Goal: Task Accomplishment & Management: Manage account settings

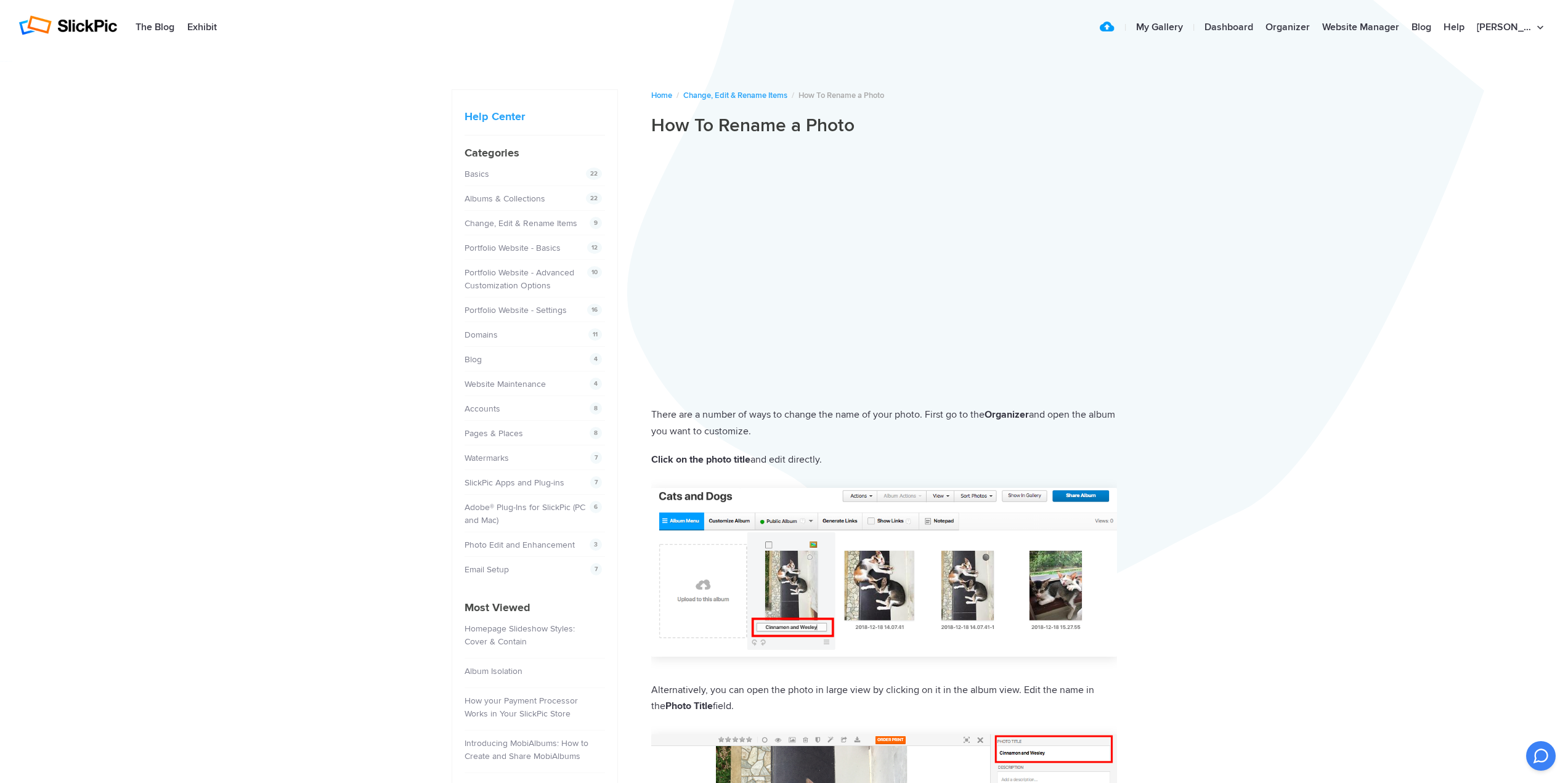
click at [1315, 170] on div "Help Center [PERSON_NAME] Photographie Home / Change, Edit & Rename Items / How…" at bounding box center [784, 723] width 1568 height 1337
click at [79, 25] on img at bounding box center [67, 25] width 98 height 20
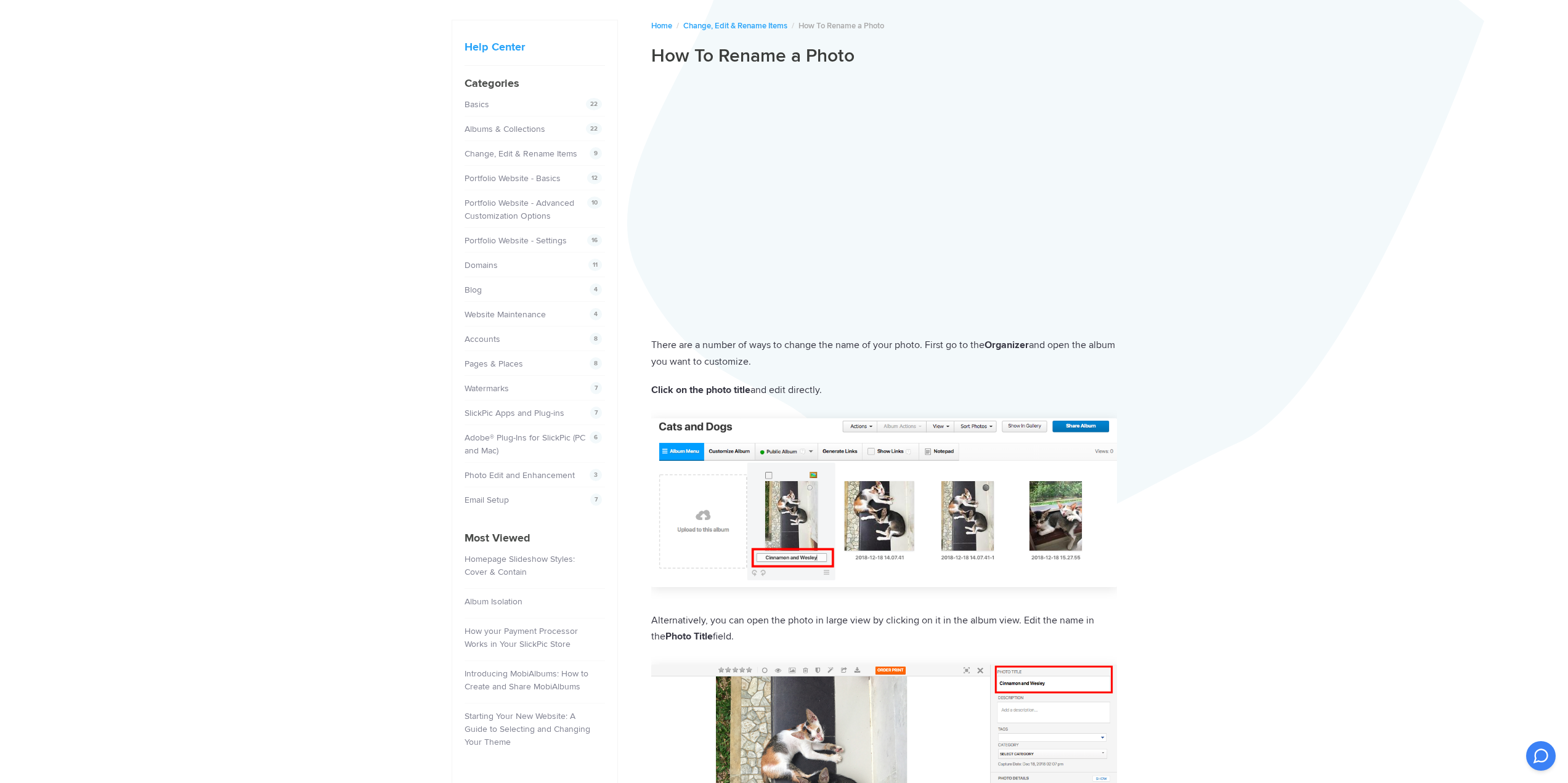
scroll to position [124, 0]
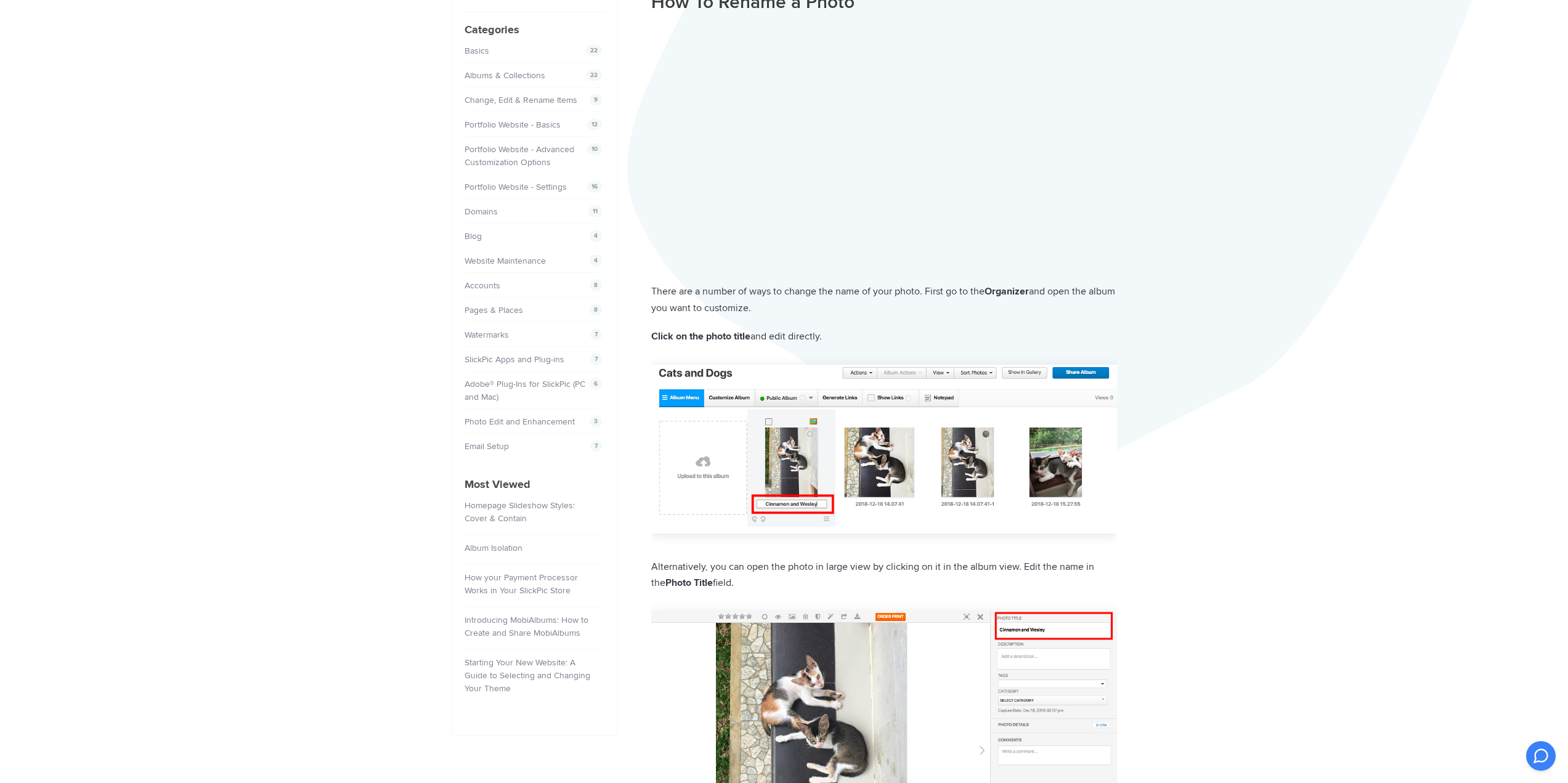
click at [842, 570] on p "Alternatively, you can open the photo in large view by clicking on it in the al…" at bounding box center [884, 576] width 466 height 33
click at [746, 336] on strong "photo title" at bounding box center [727, 336] width 44 height 12
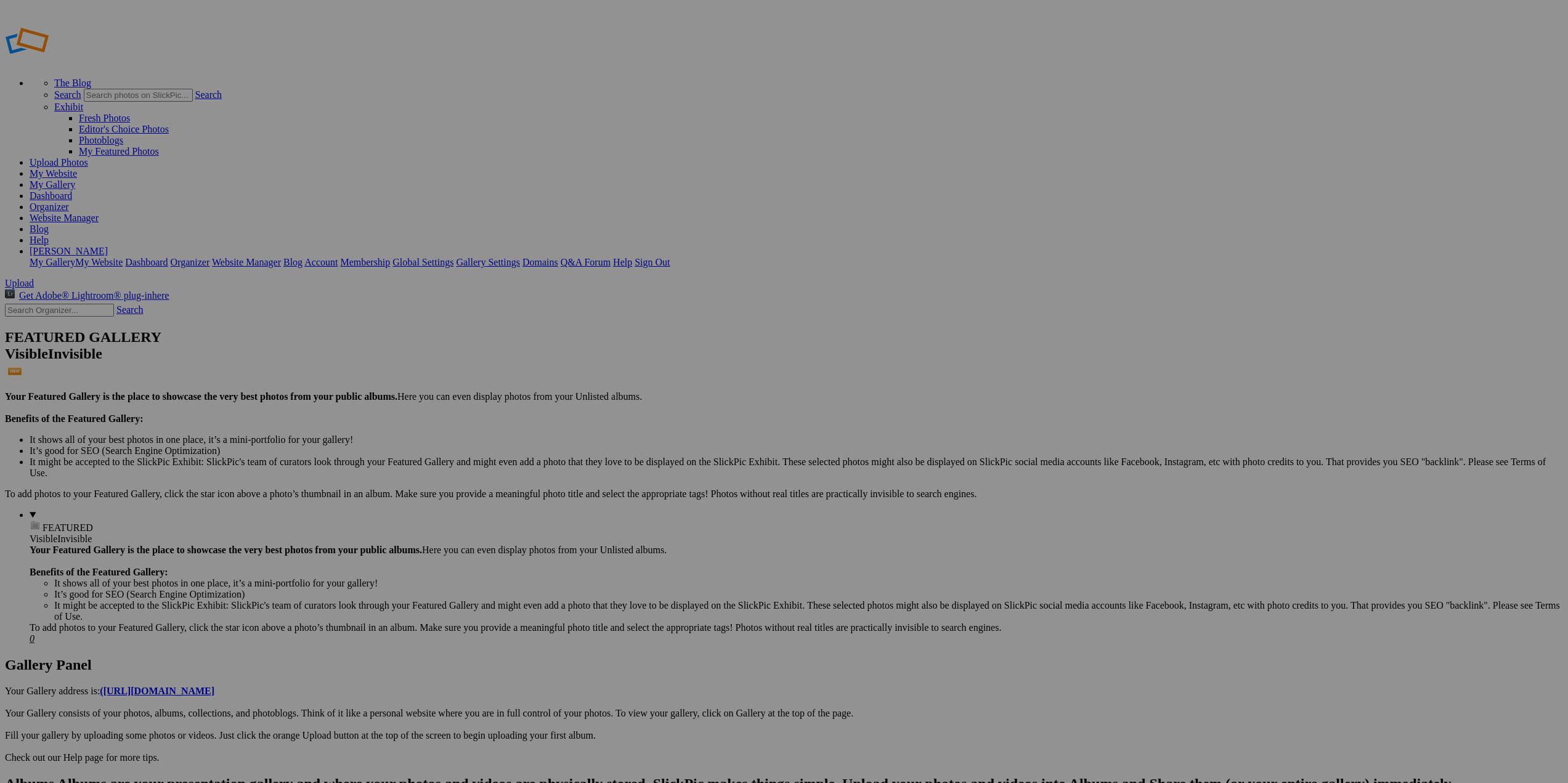
drag, startPoint x: 377, startPoint y: 67, endPoint x: 229, endPoint y: 67, distance: 148.0
type input "Album-London to London Cruise"
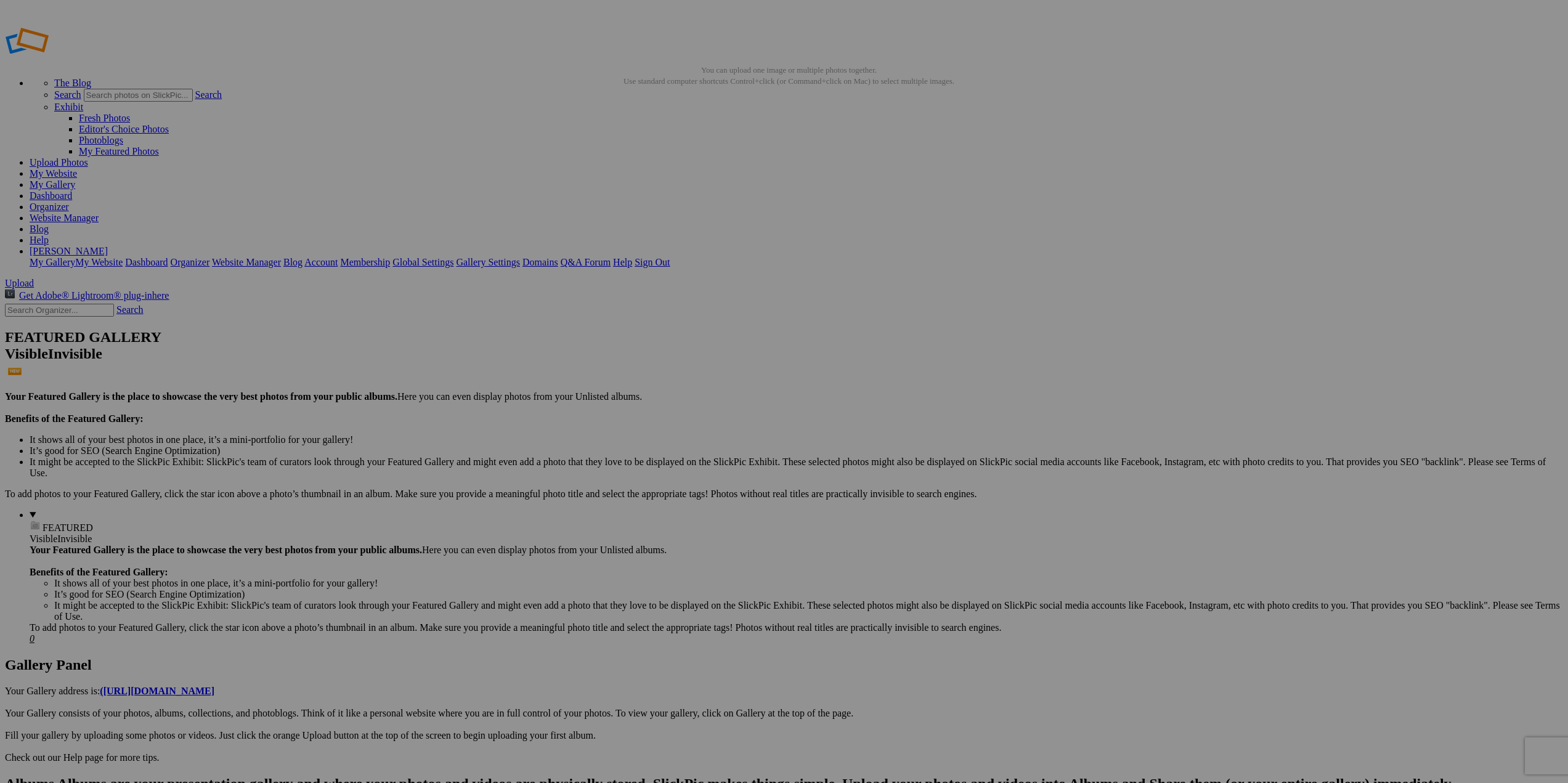
type input "Grey Abbey near Belfast"
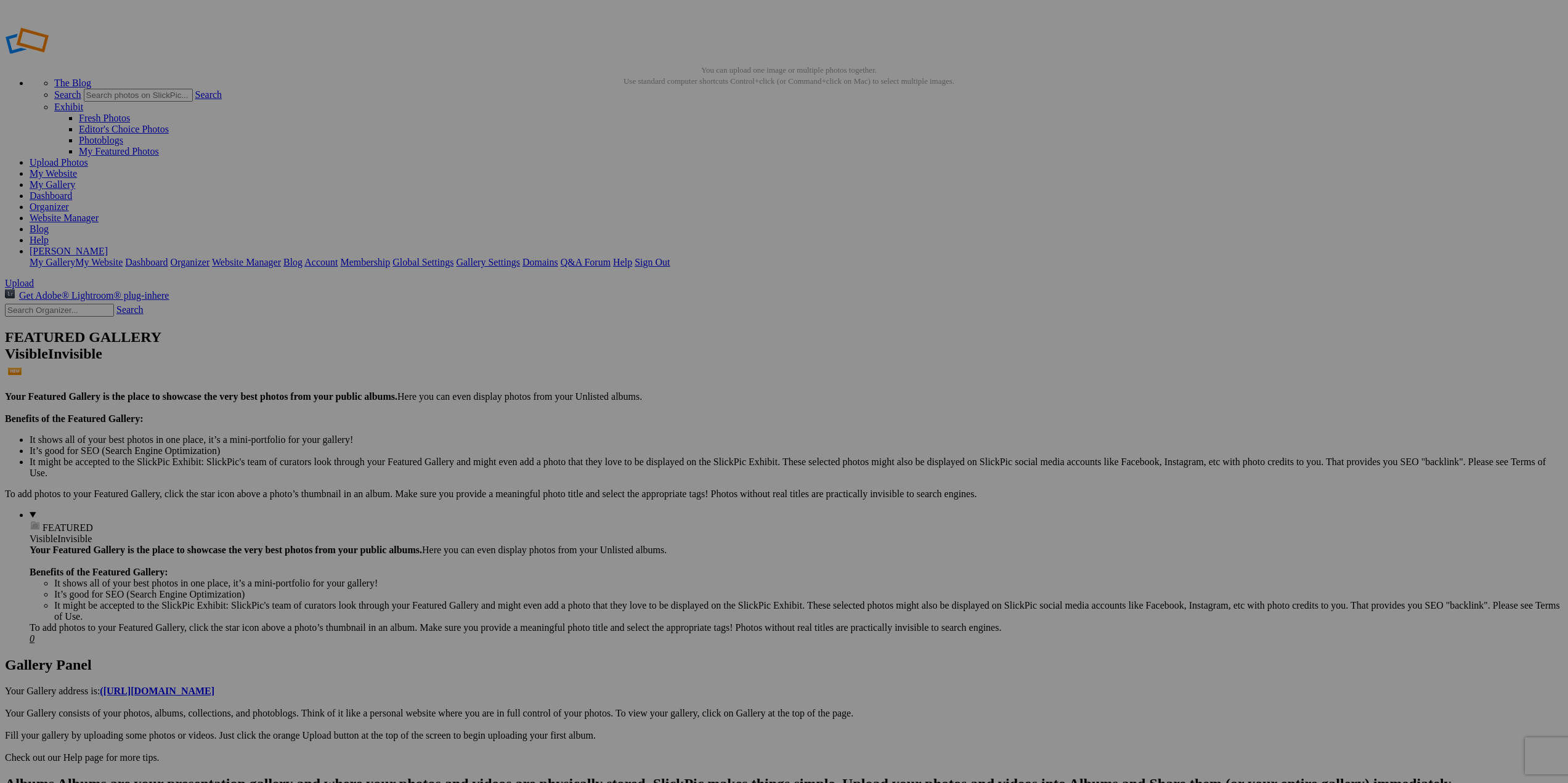
drag, startPoint x: 310, startPoint y: 226, endPoint x: 379, endPoint y: 225, distance: 69.0
type input "Wind Farm English Channel"
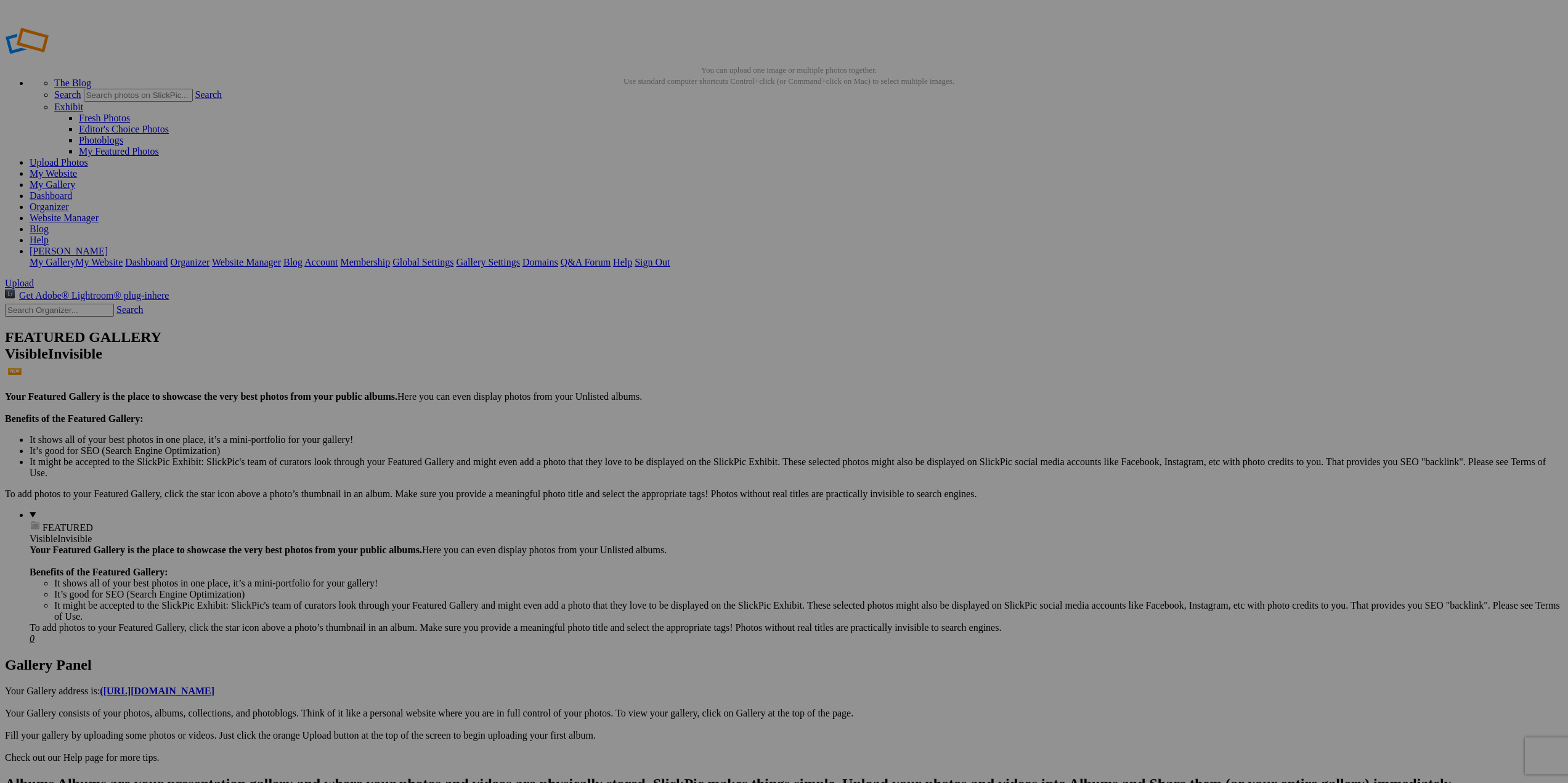
drag, startPoint x: 1318, startPoint y: 552, endPoint x: 1429, endPoint y: 563, distance: 111.5
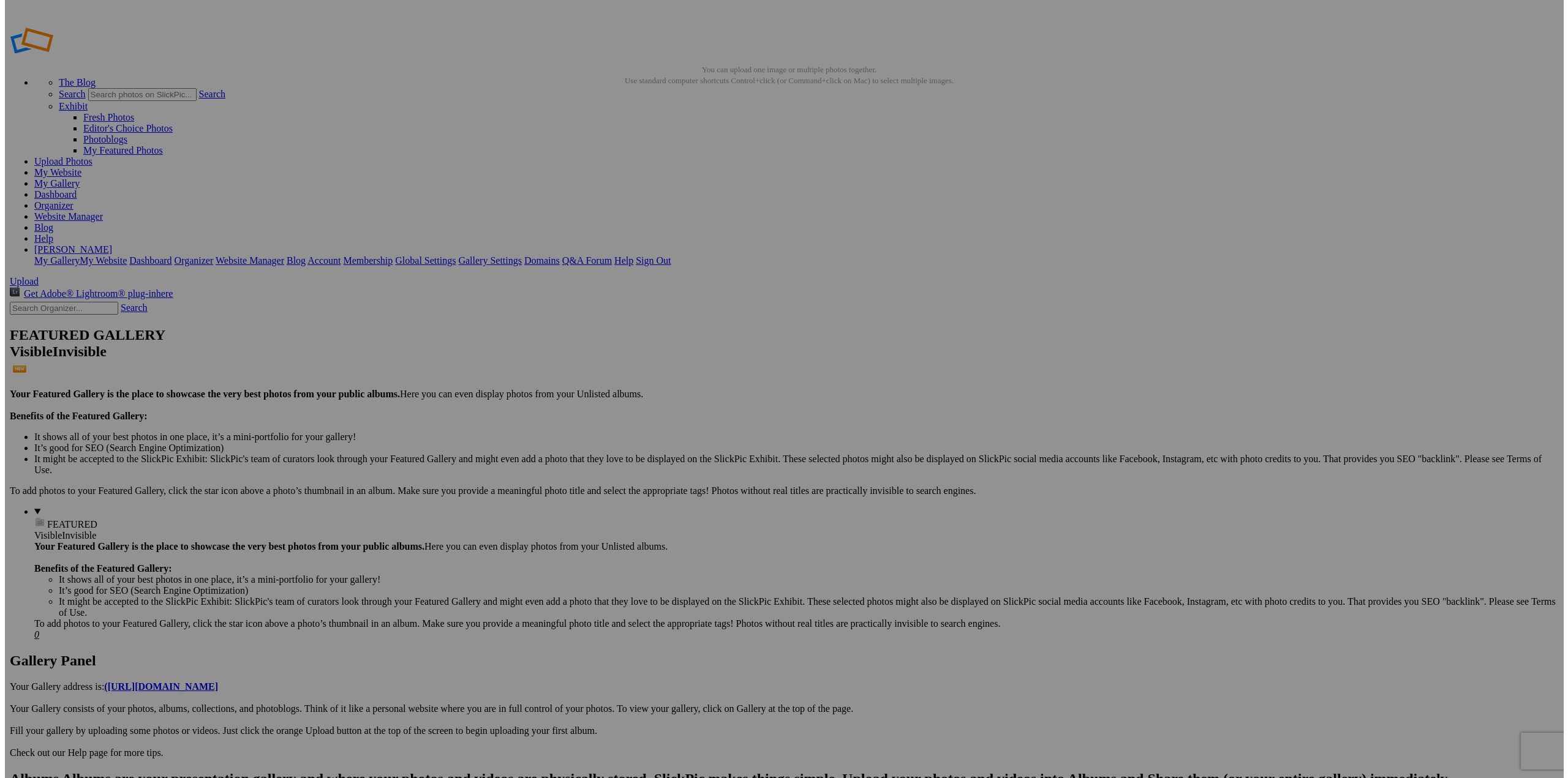
scroll to position [0, 0]
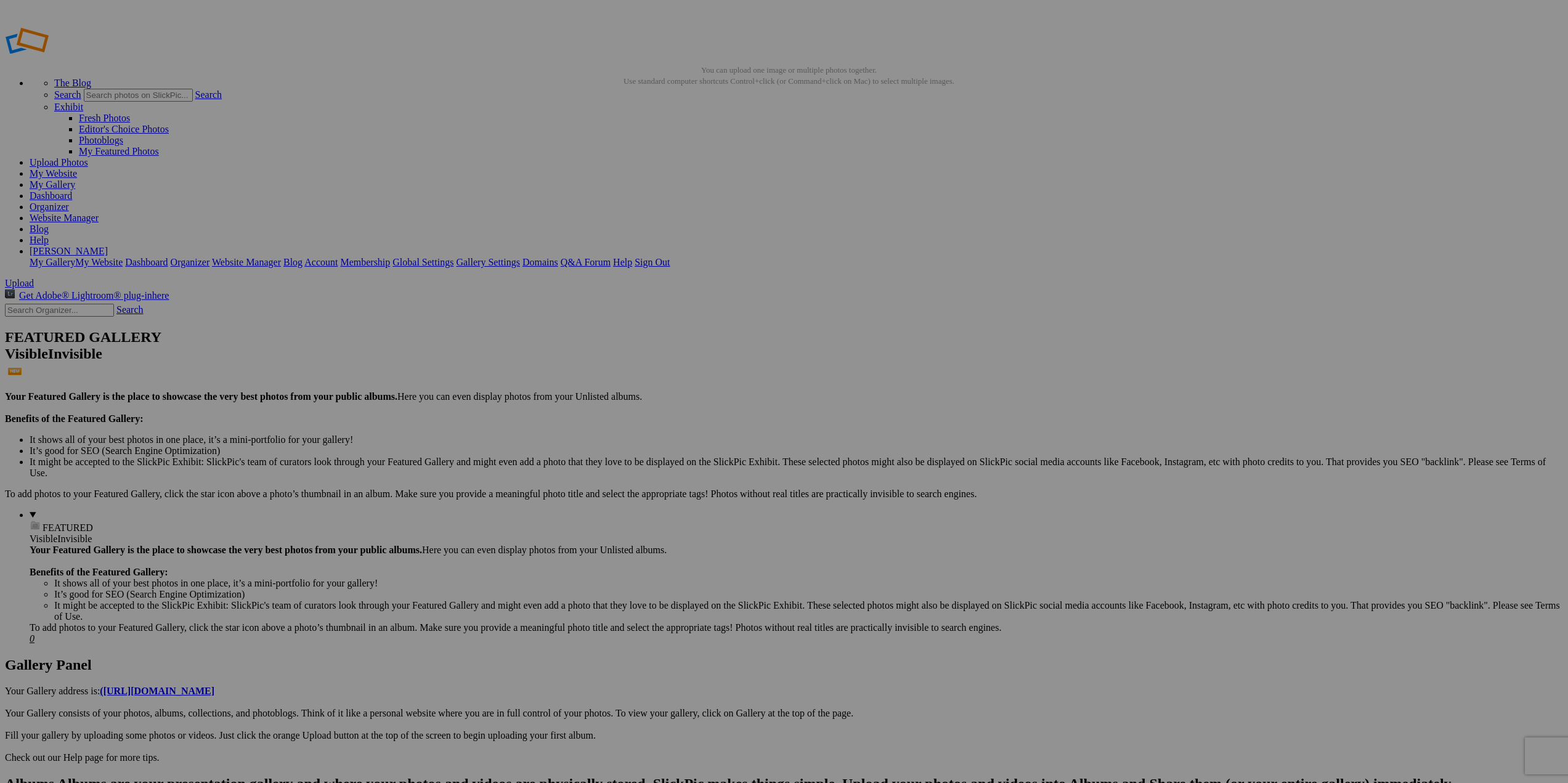
type input "Day's End"
drag, startPoint x: 557, startPoint y: 224, endPoint x: 660, endPoint y: 214, distance: 103.5
type input "Rown Tree"
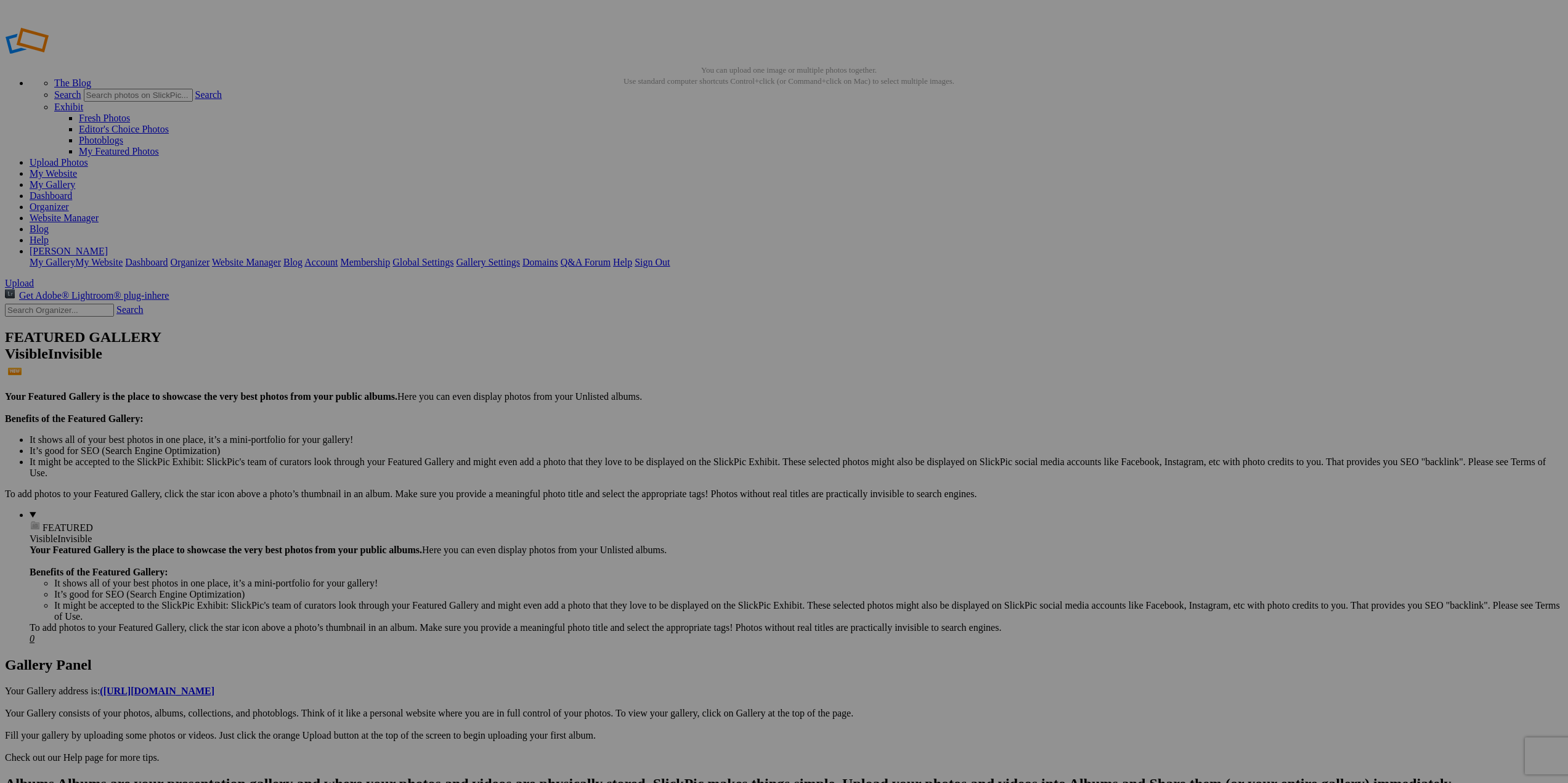
drag, startPoint x: 363, startPoint y: 221, endPoint x: 322, endPoint y: 220, distance: 41.0
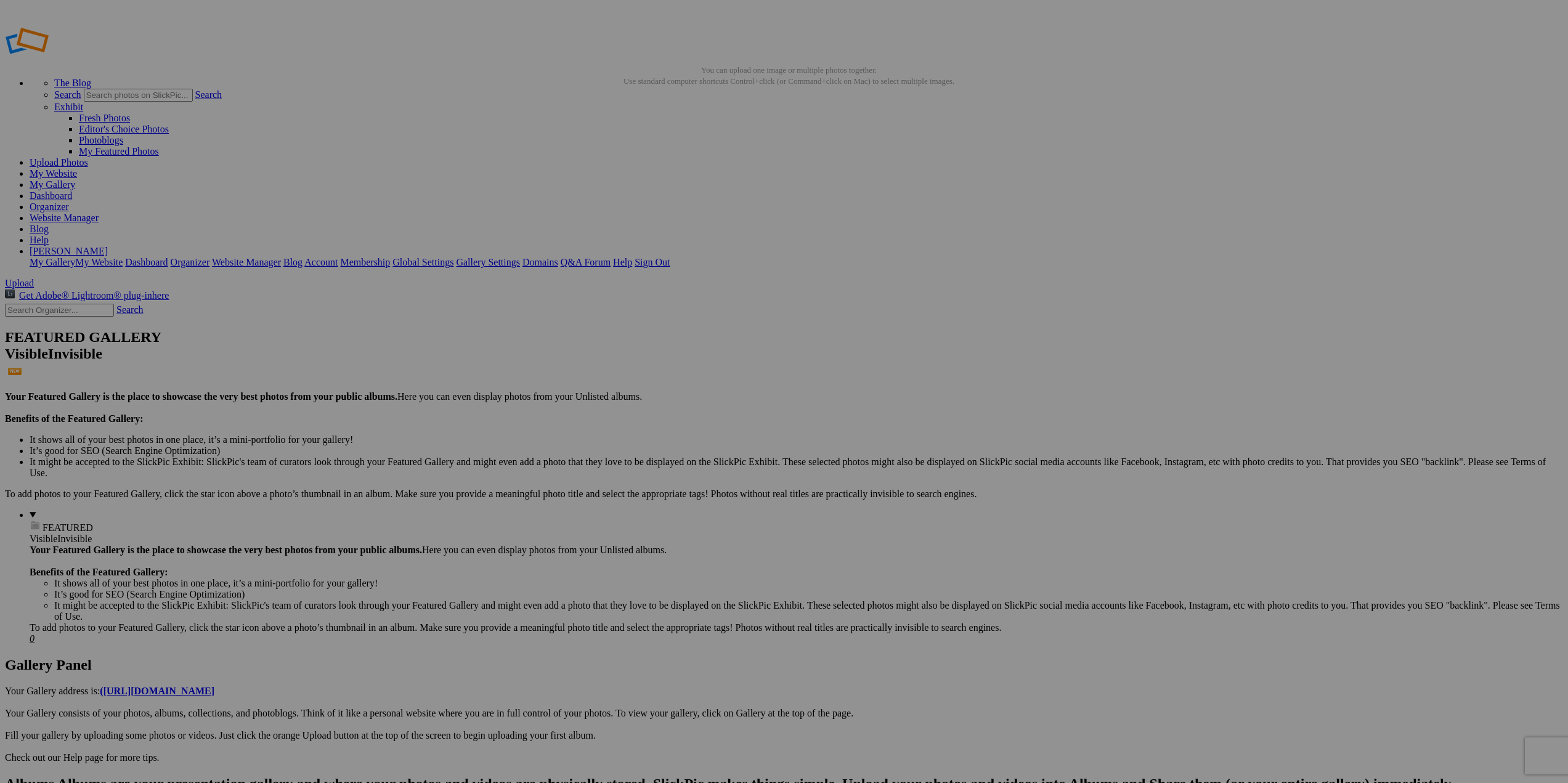
drag, startPoint x: 1100, startPoint y: 689, endPoint x: 1237, endPoint y: 686, distance: 137.0
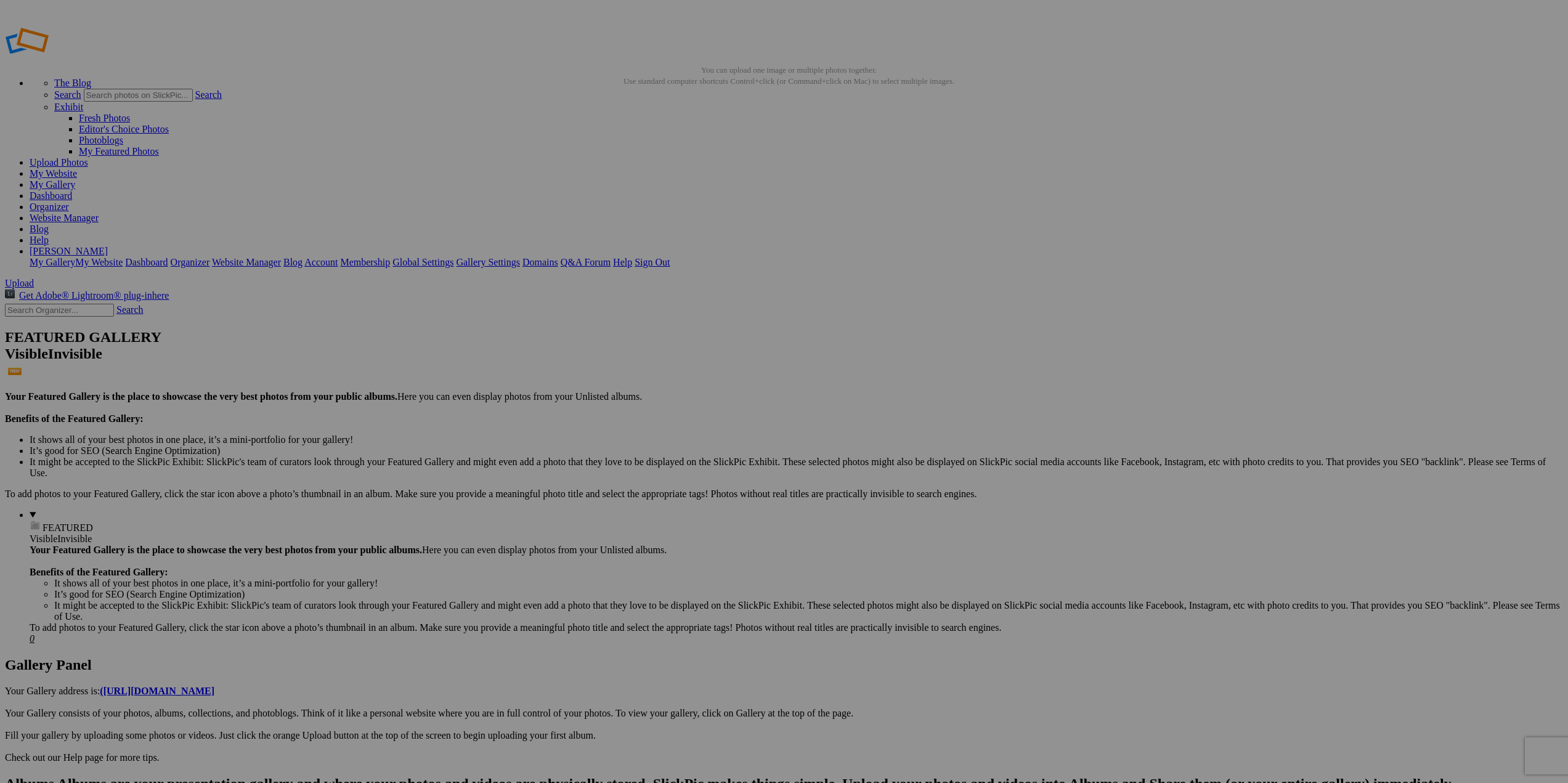
scroll to position [0, 0]
type input "[GEOGRAPHIC_DATA] 2013"
drag, startPoint x: 886, startPoint y: 696, endPoint x: 1040, endPoint y: 697, distance: 154.0
type input "Qaqortoq-[GEOGRAPHIC_DATA]"
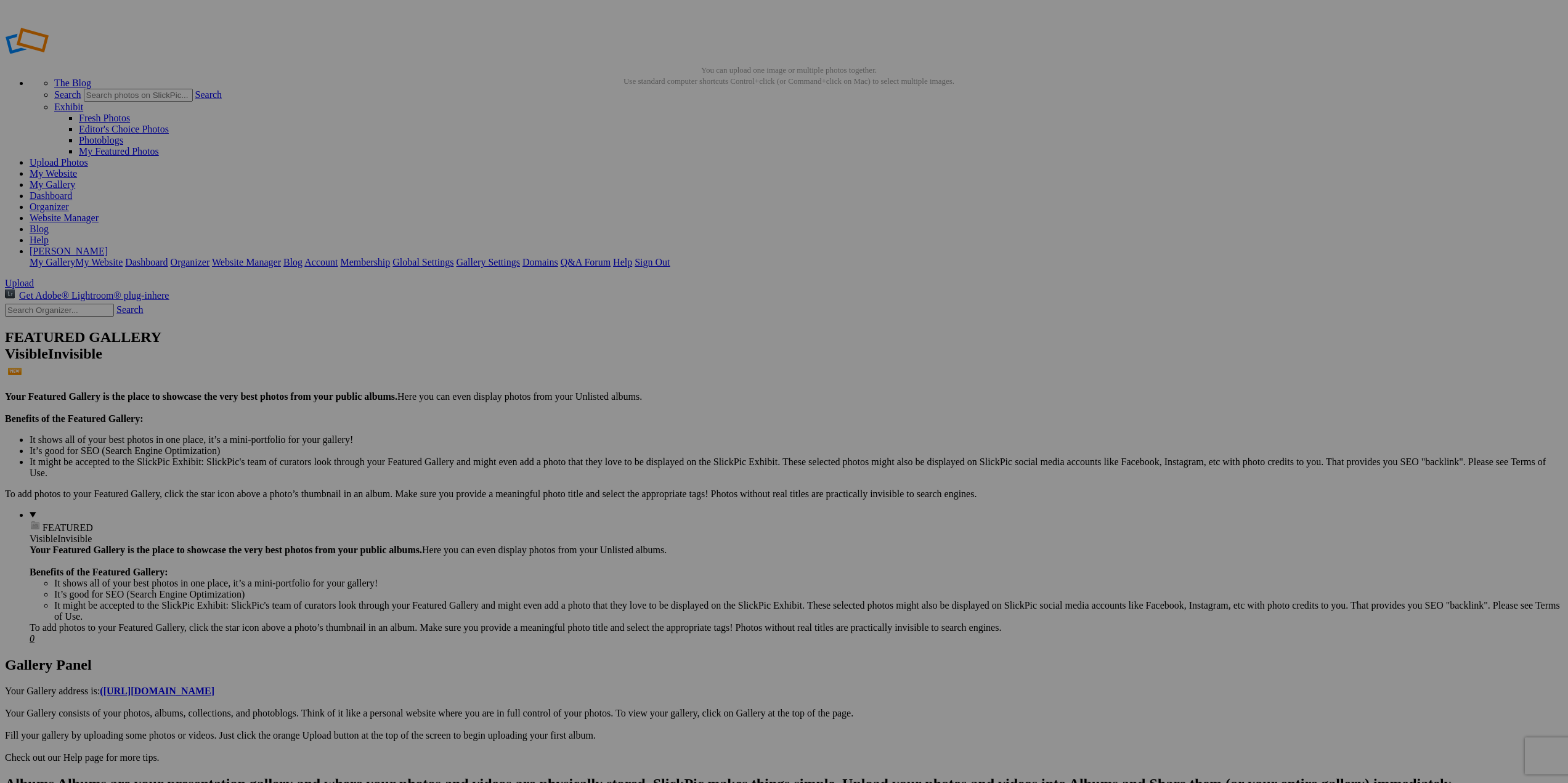
type input "Not Salt"
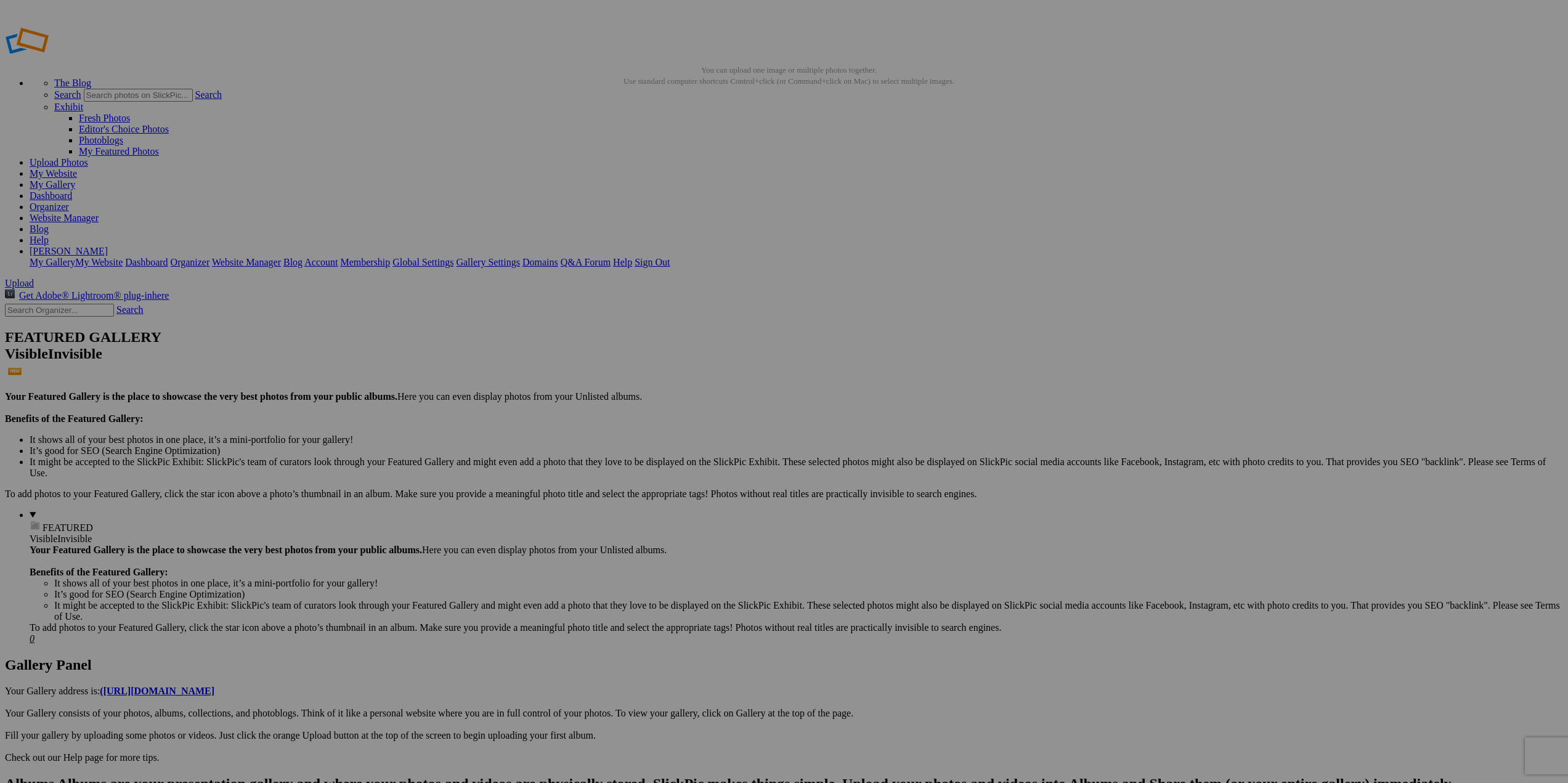
drag, startPoint x: 920, startPoint y: 540, endPoint x: 977, endPoint y: 543, distance: 57.1
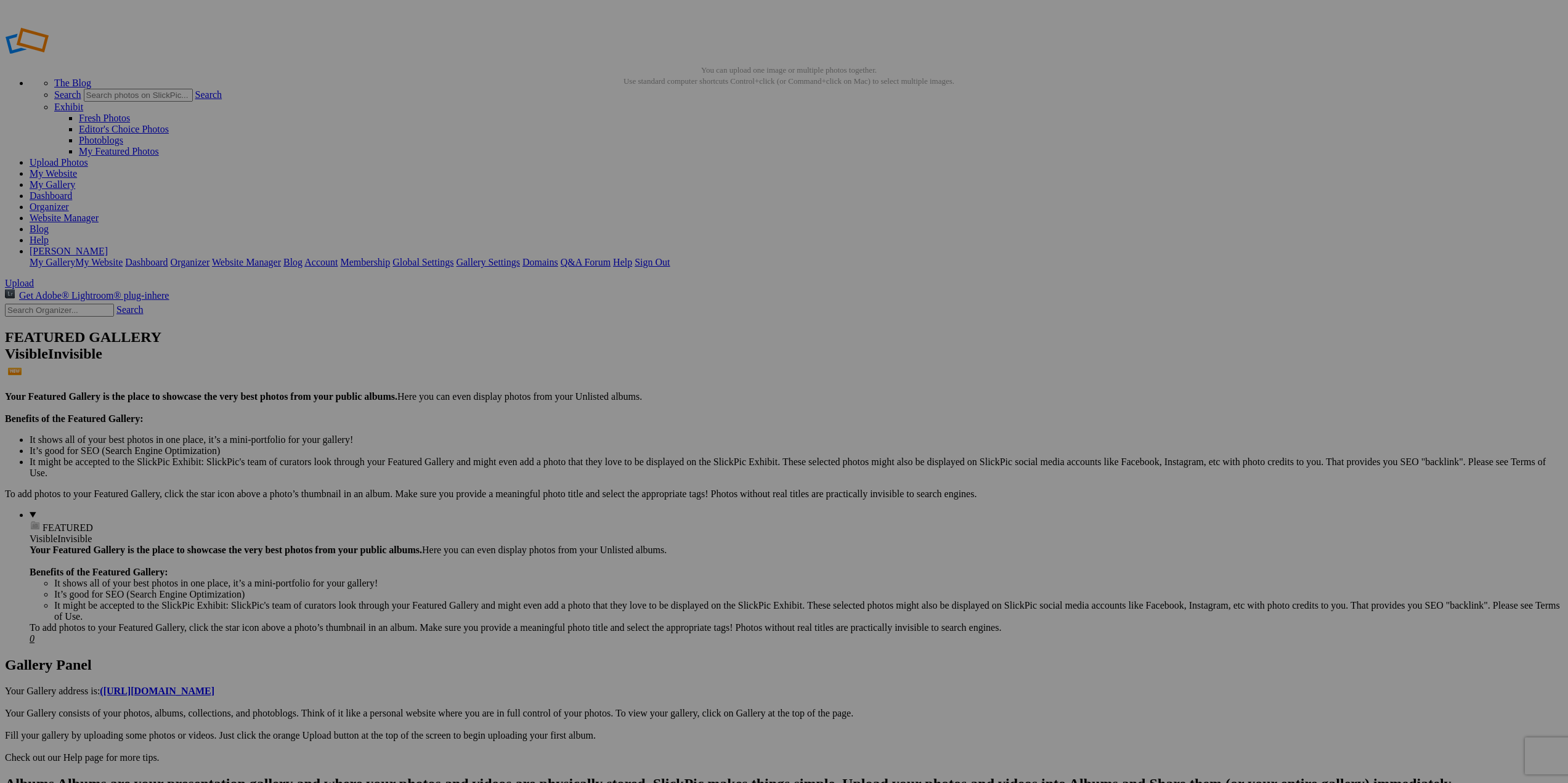
type input "[GEOGRAPHIC_DATA]-Bejing"
type input "New Zealand Trip"
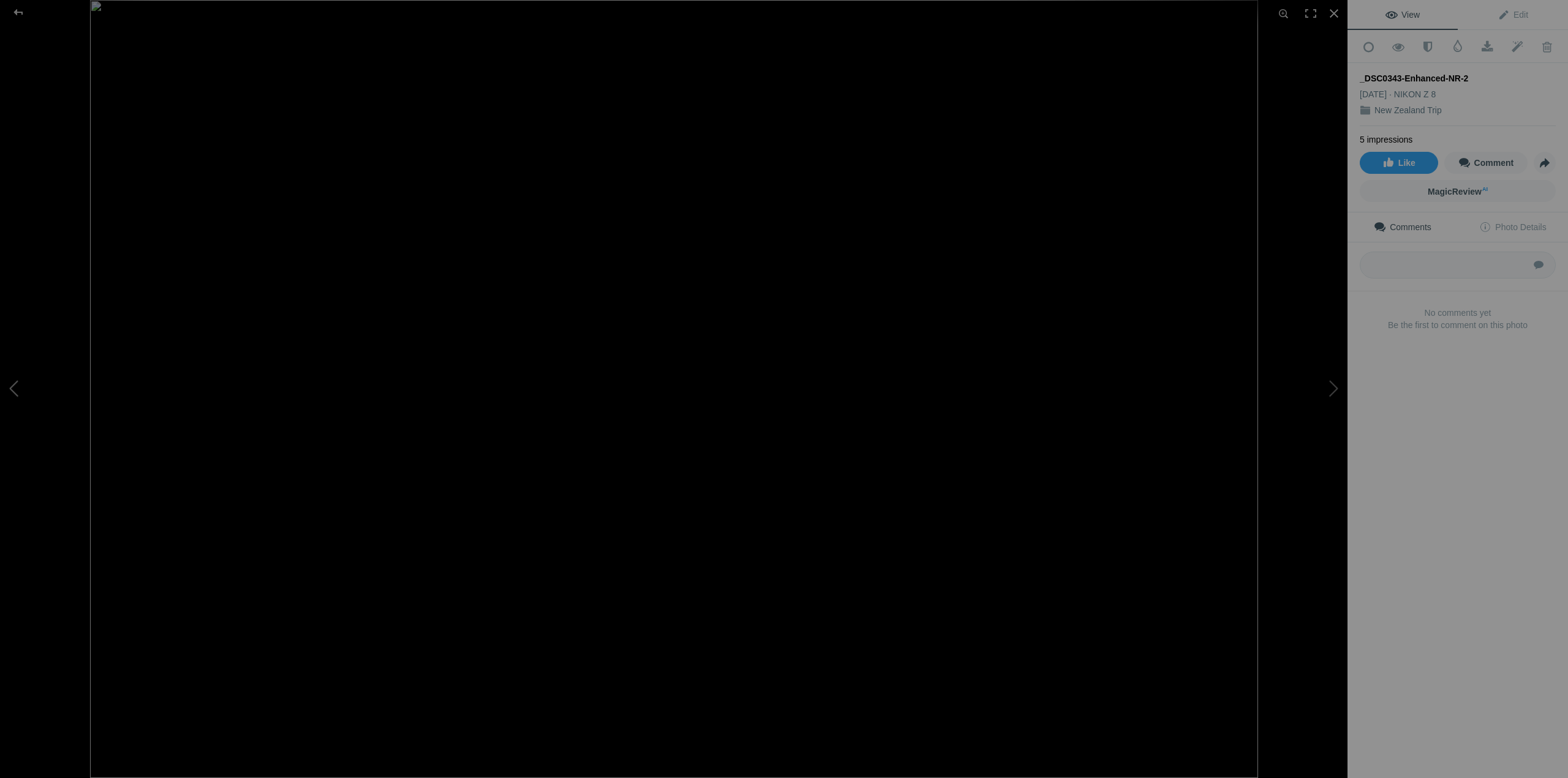
click at [15, 387] on button at bounding box center [46, 389] width 92 height 281
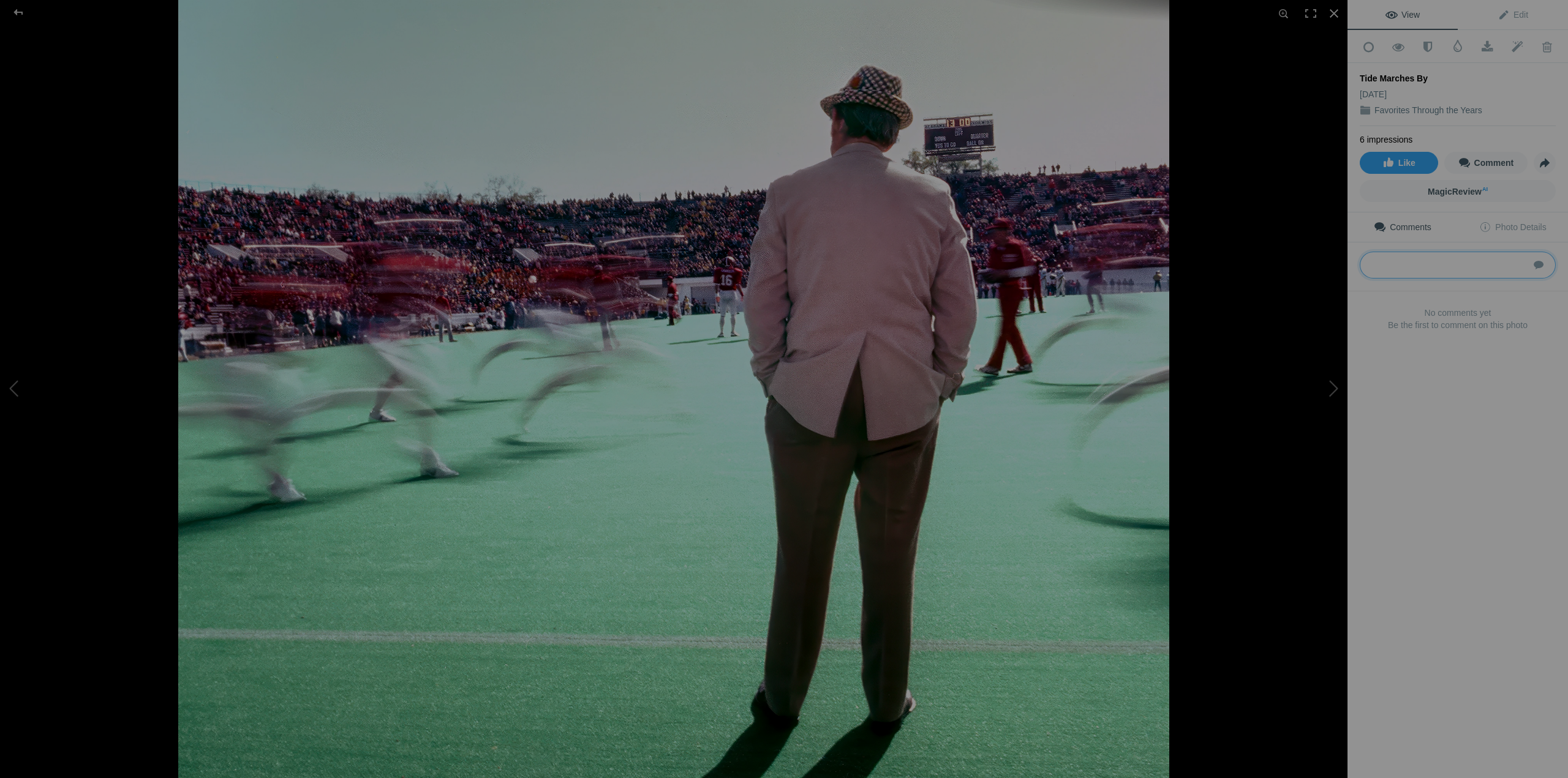
click at [1396, 264] on textarea at bounding box center [1458, 264] width 196 height 27
type textarea "Coach Paul "Bear" Bryant's final game in Bryant Denny Stadium, Tuscaloosa."
click at [1455, 49] on span at bounding box center [1458, 46] width 12 height 12
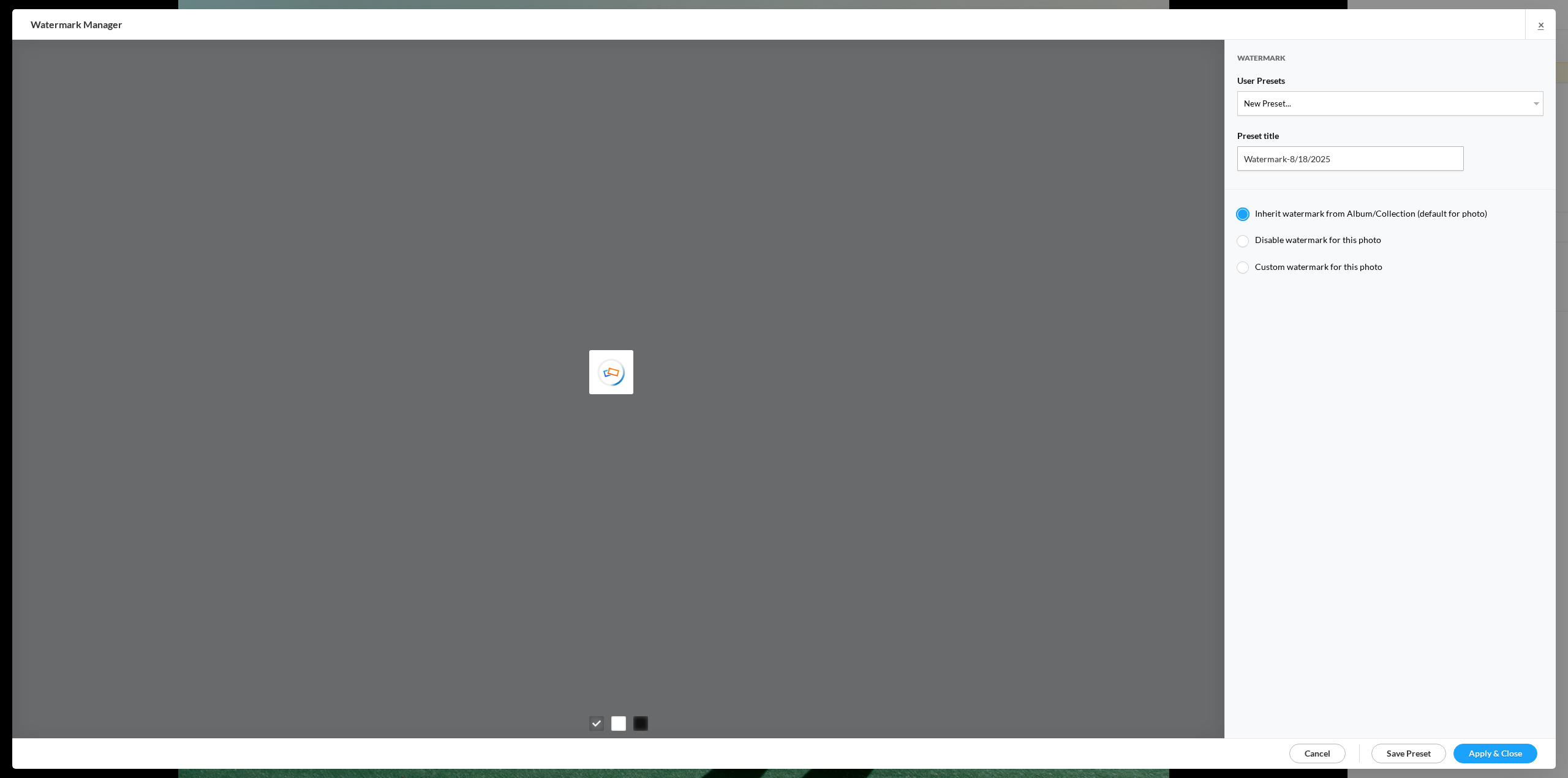
type input "Watermark-6/29/2025"
click at [1361, 154] on input "Watermark-6/29/2025" at bounding box center [1351, 158] width 227 height 25
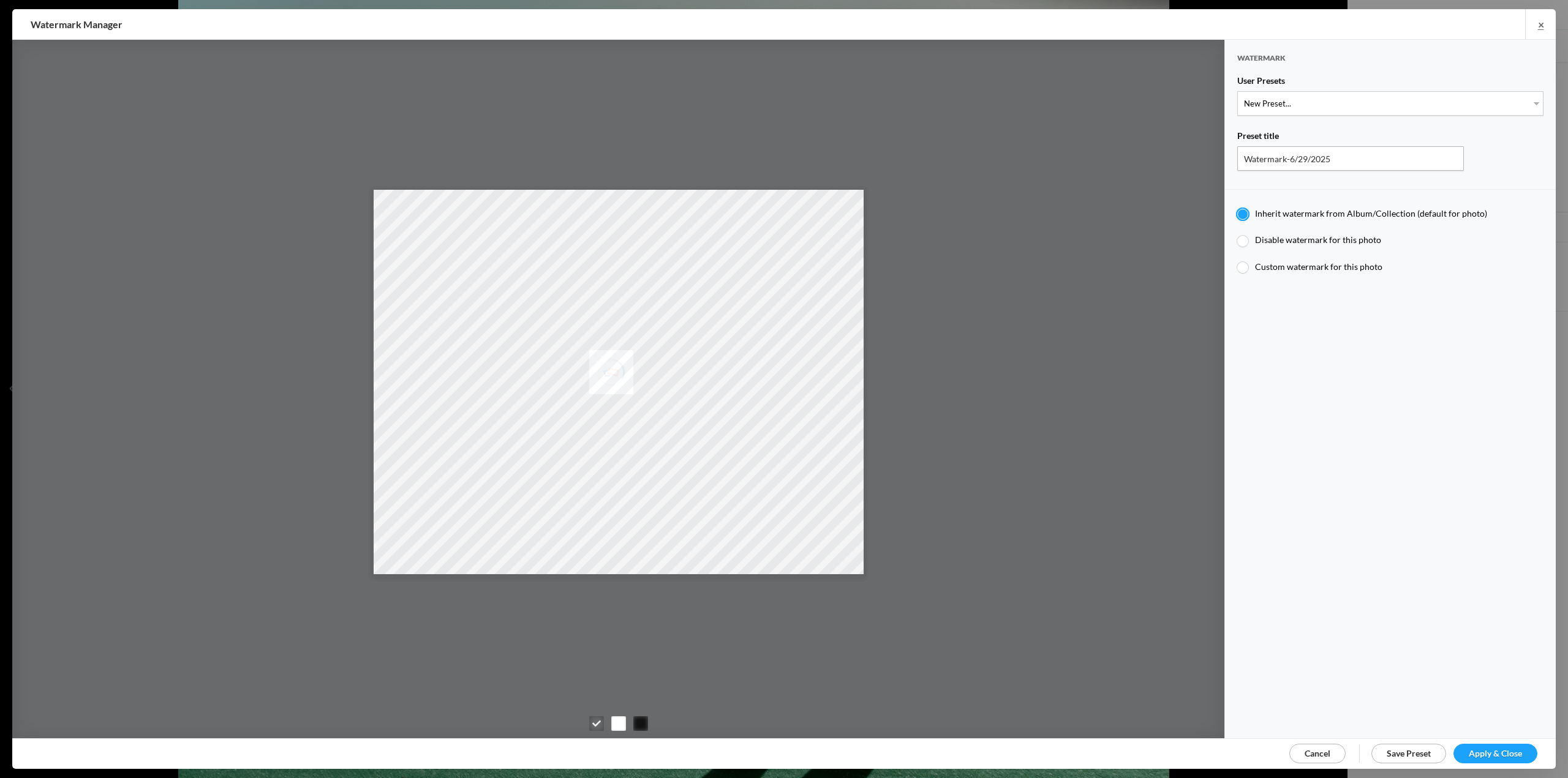
click at [1498, 748] on span "Apply & Close" at bounding box center [1496, 753] width 53 height 10
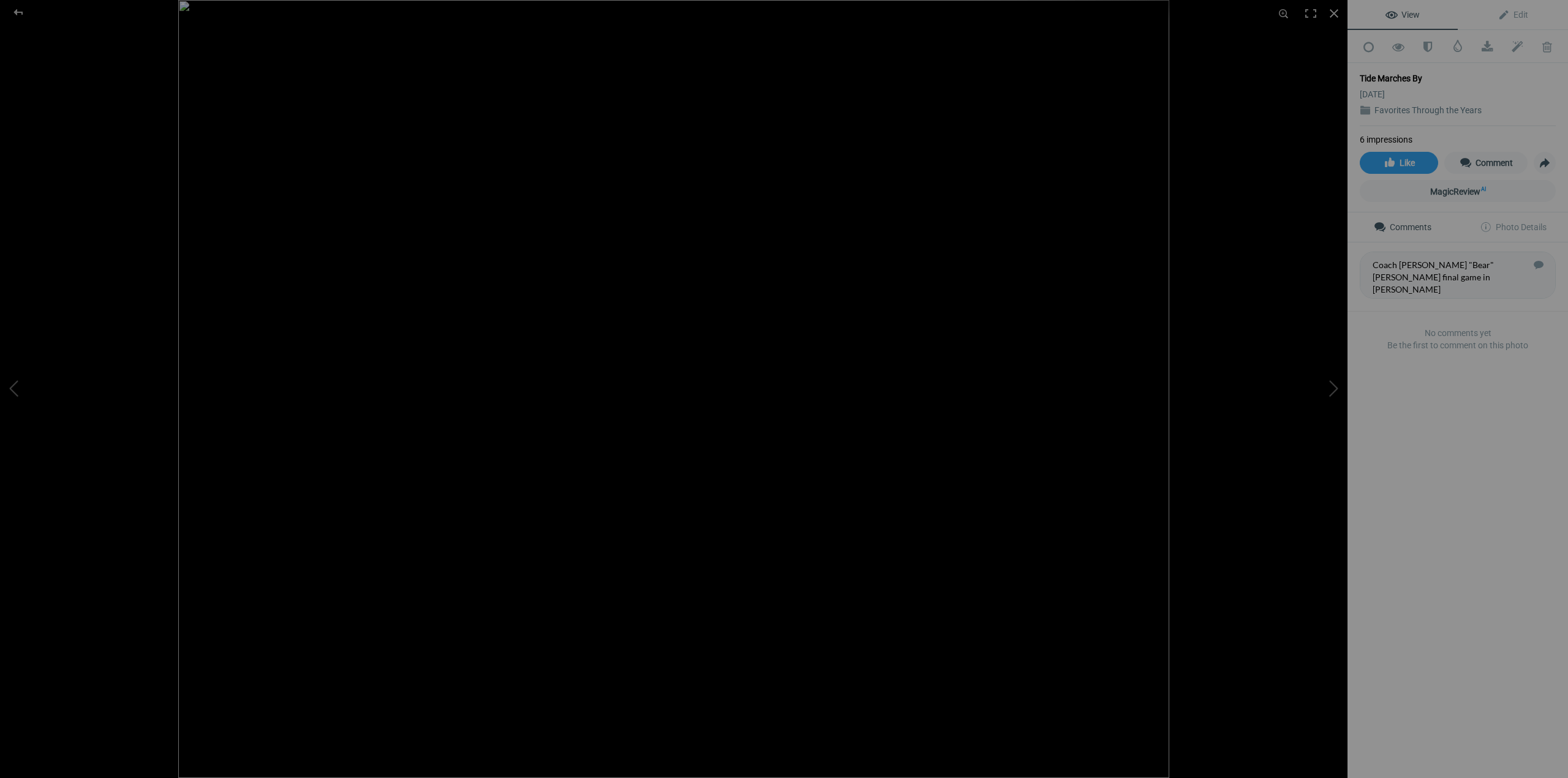
click at [896, 628] on img at bounding box center [674, 389] width 991 height 778
click at [911, 635] on img at bounding box center [671, 302] width 1353 height 1063
click at [1453, 46] on span at bounding box center [1458, 46] width 12 height 12
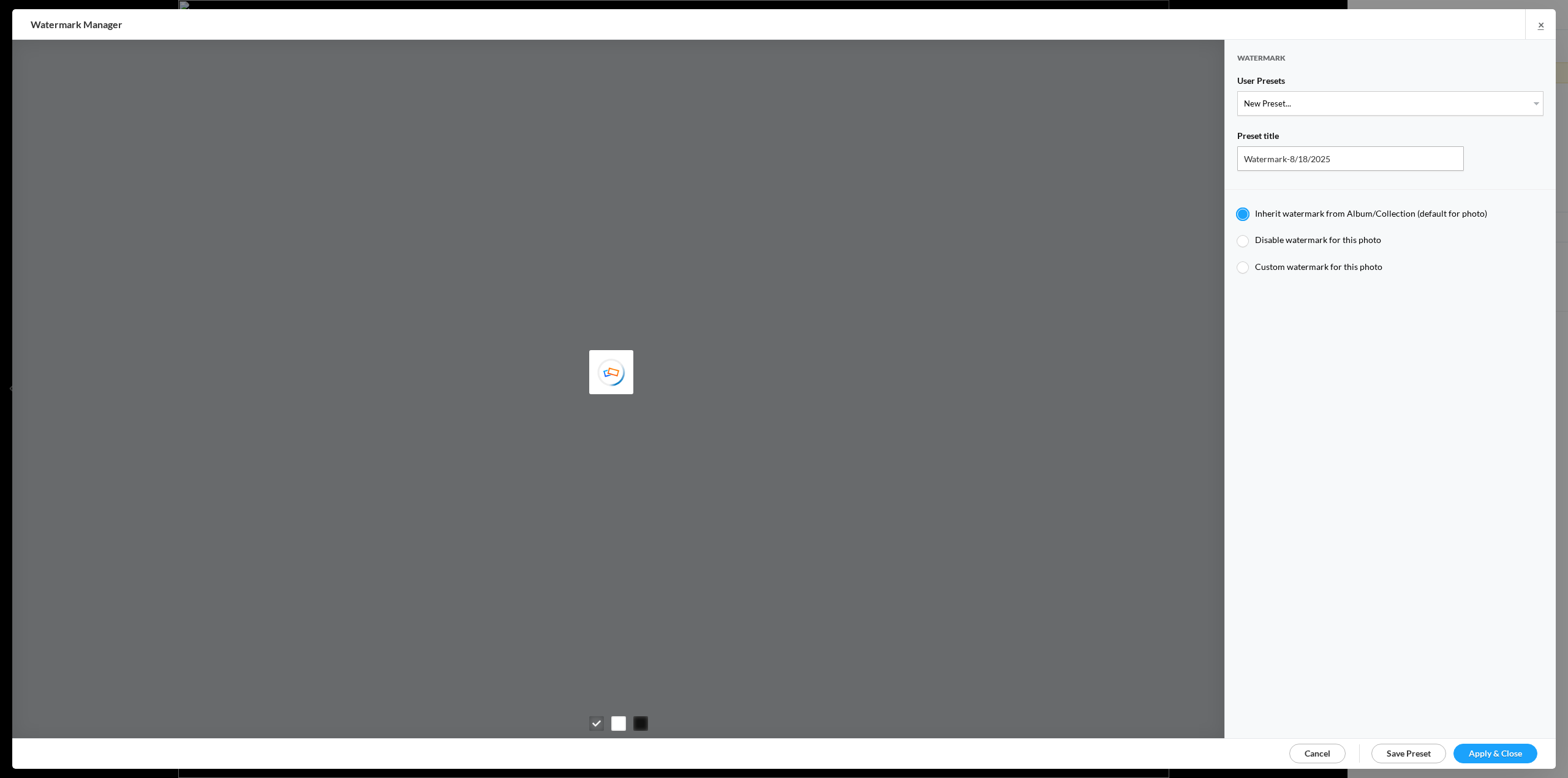
type input "Watermark-6/29/2025"
click at [1372, 167] on input "Watermark-6/29/2025" at bounding box center [1351, 158] width 227 height 25
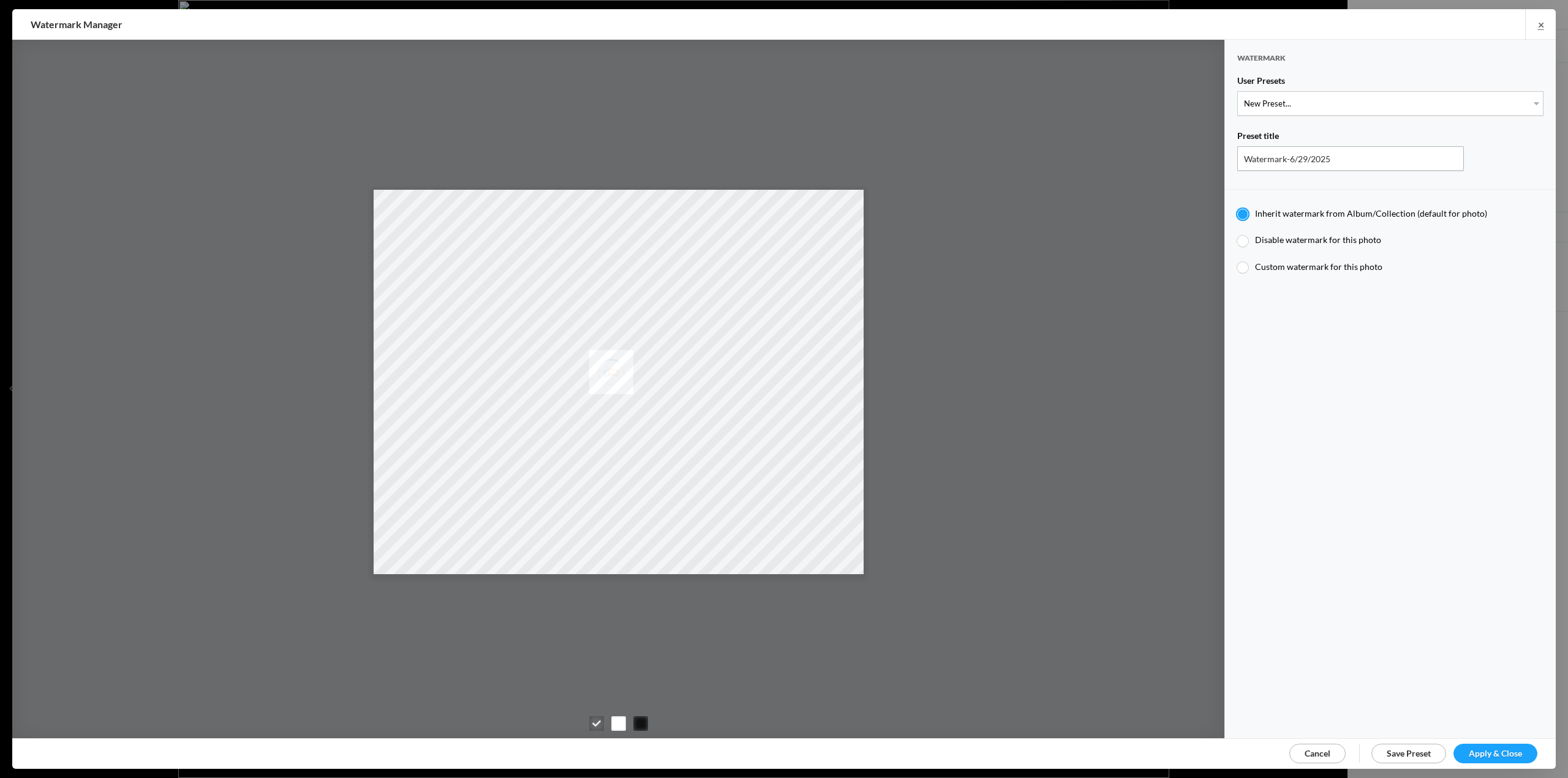
click at [1400, 755] on span "Save Preset" at bounding box center [1408, 753] width 44 height 10
radio input "false"
radio input "true"
select select
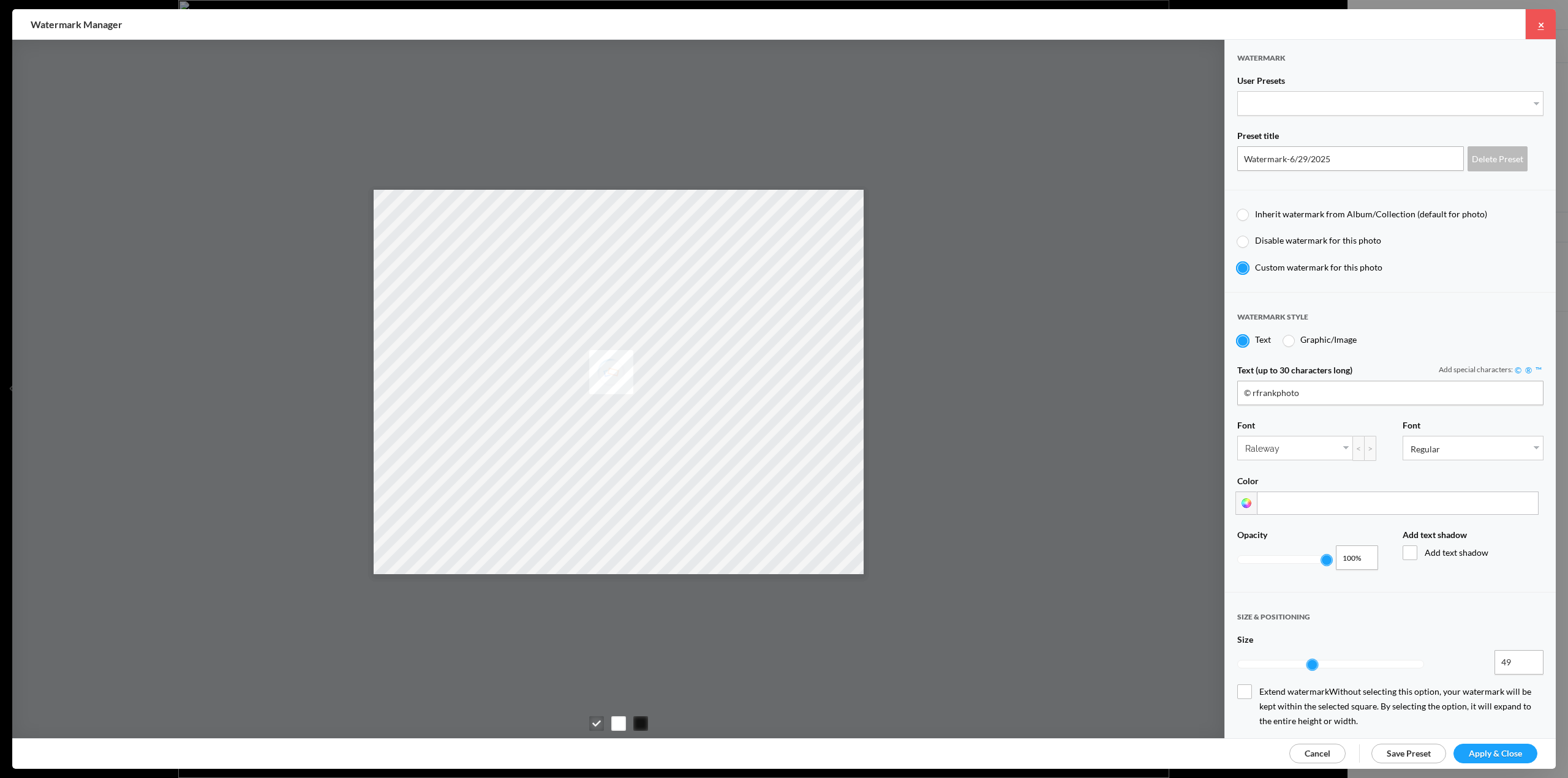
click at [1543, 23] on link "×" at bounding box center [1541, 24] width 31 height 30
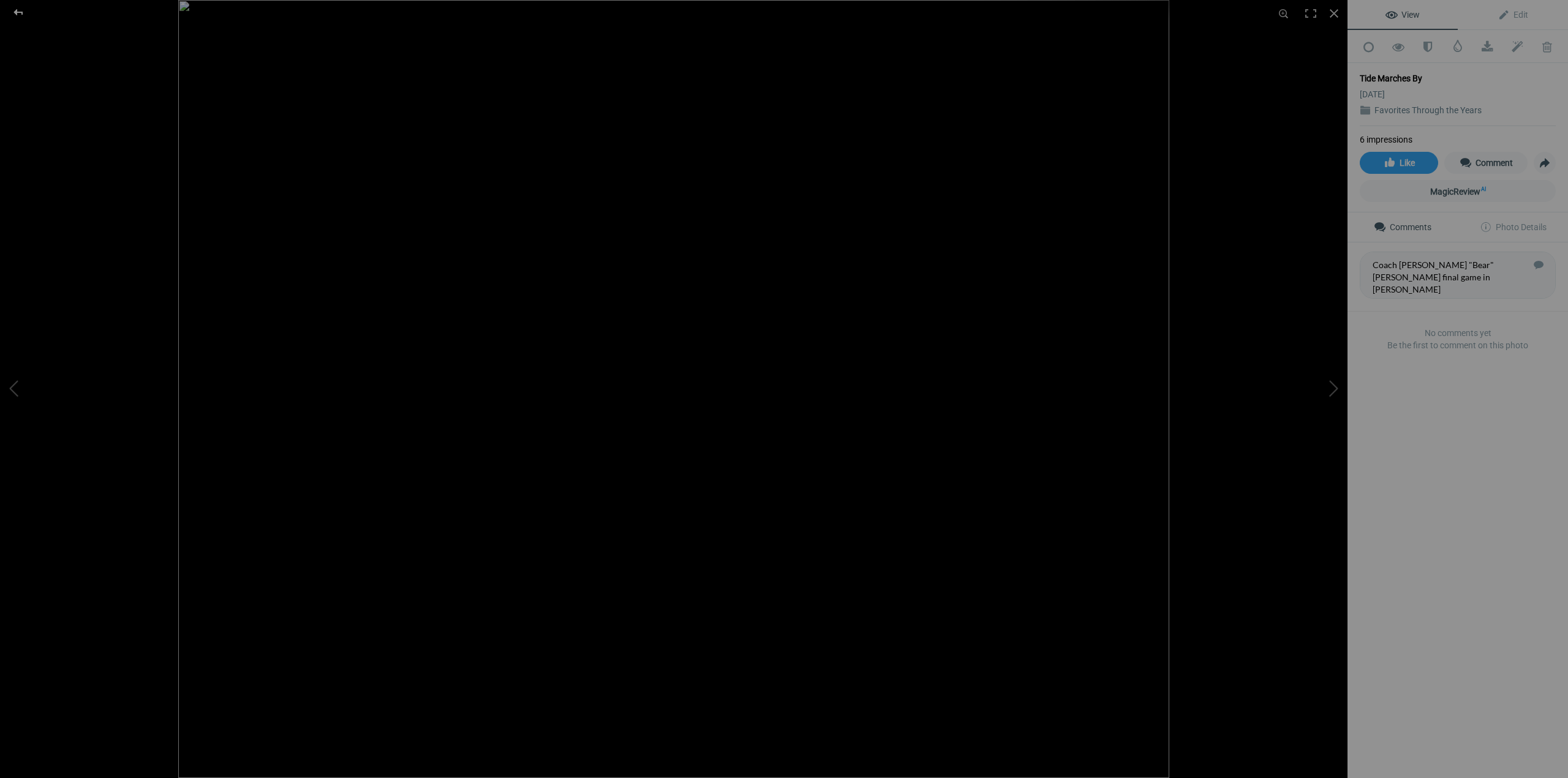
click at [23, 13] on div at bounding box center [18, 12] width 44 height 25
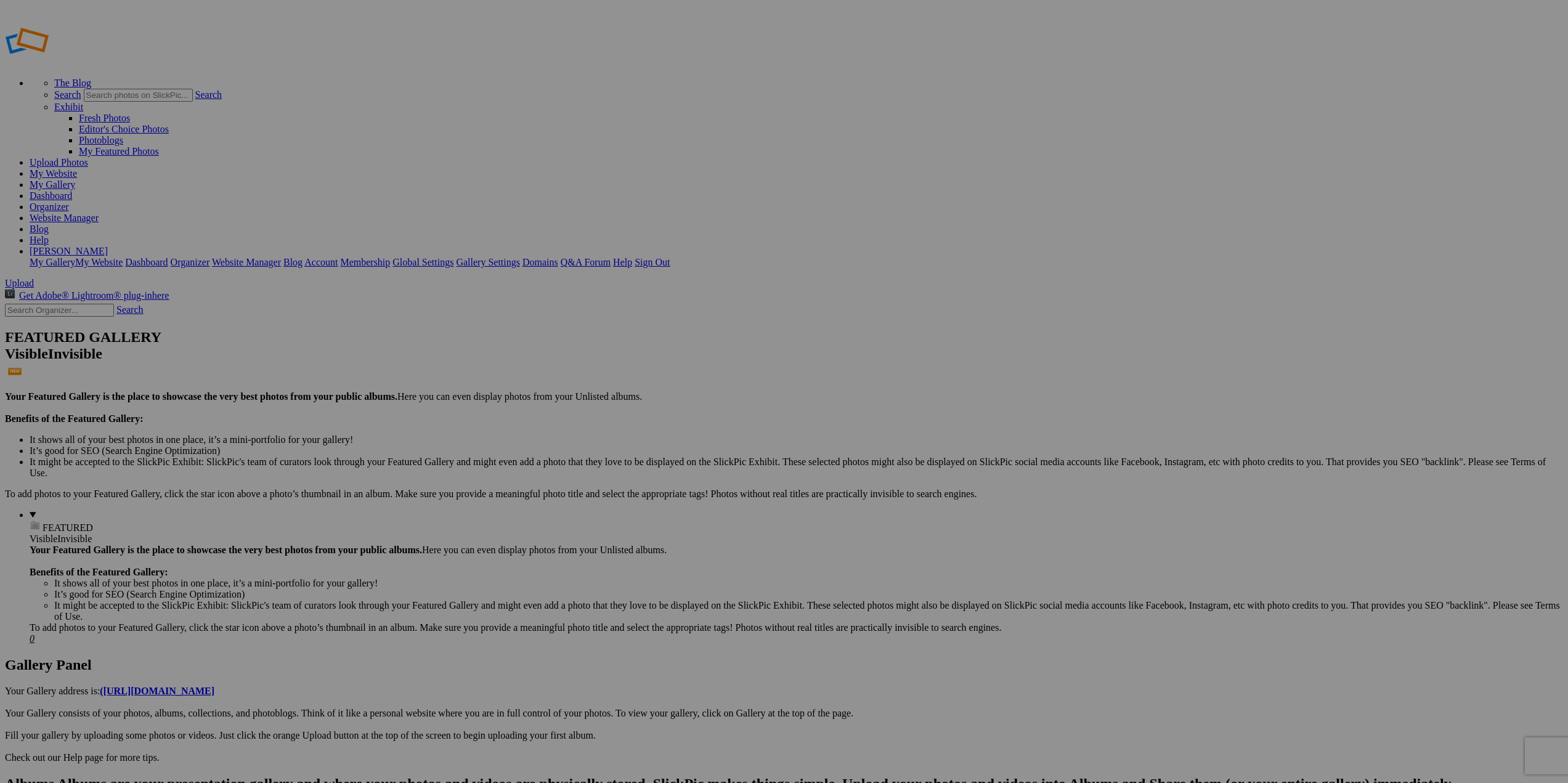
type input "Favorites Through the Years"
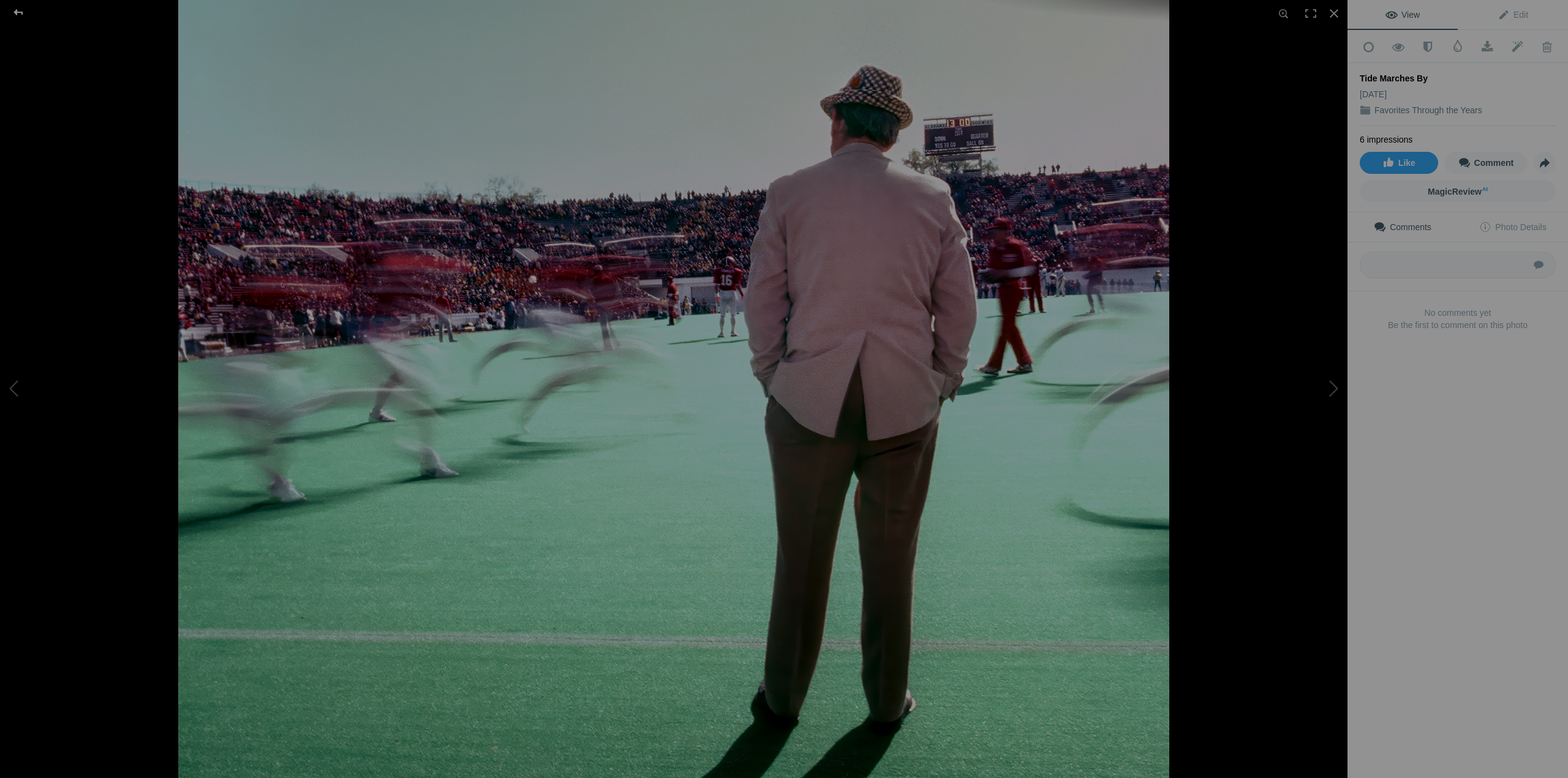
click at [10, 15] on div at bounding box center [18, 12] width 44 height 25
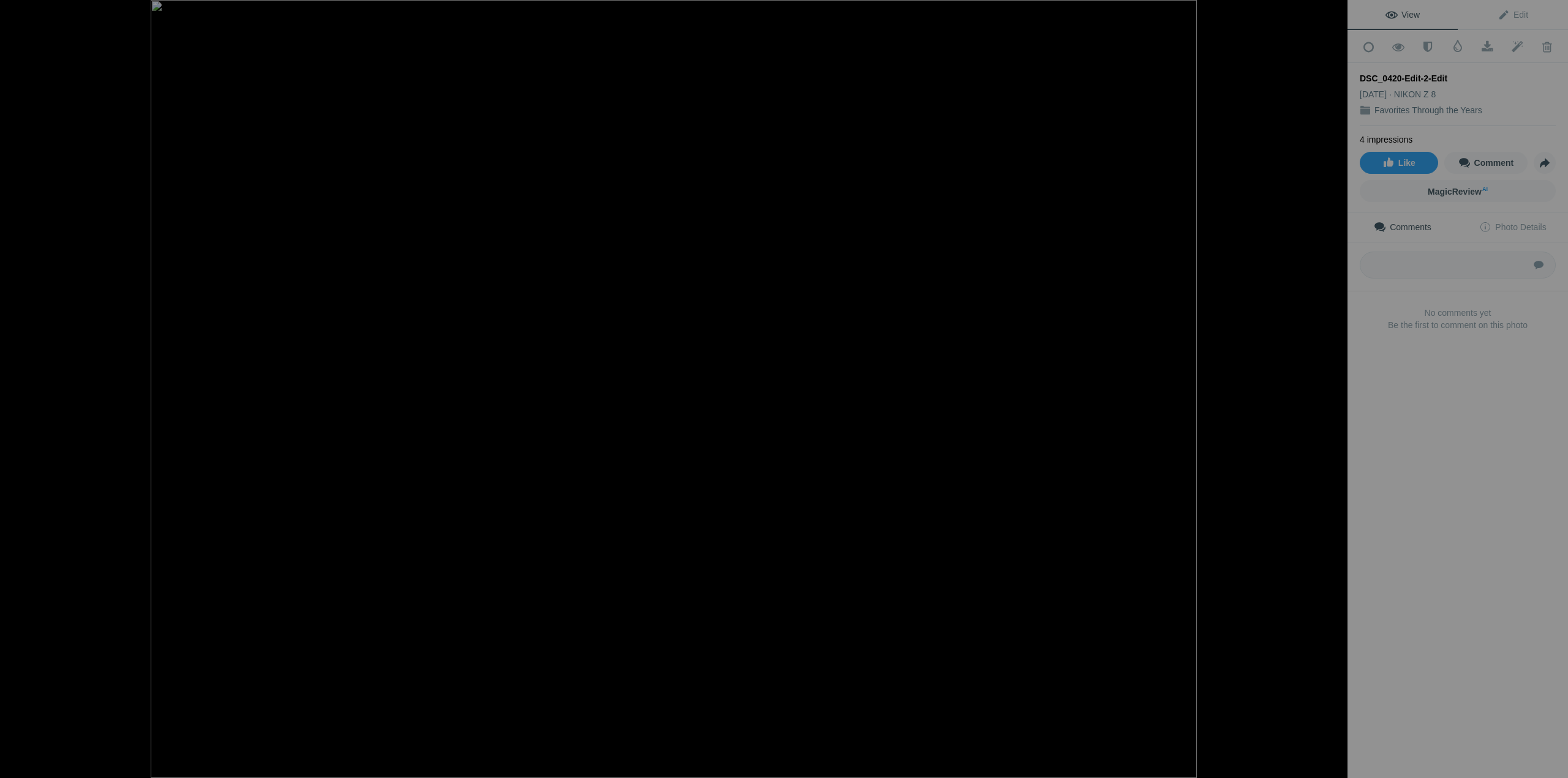
click at [1398, 12] on span "View" at bounding box center [1403, 14] width 34 height 9
click at [1511, 14] on span "Edit" at bounding box center [1513, 14] width 31 height 9
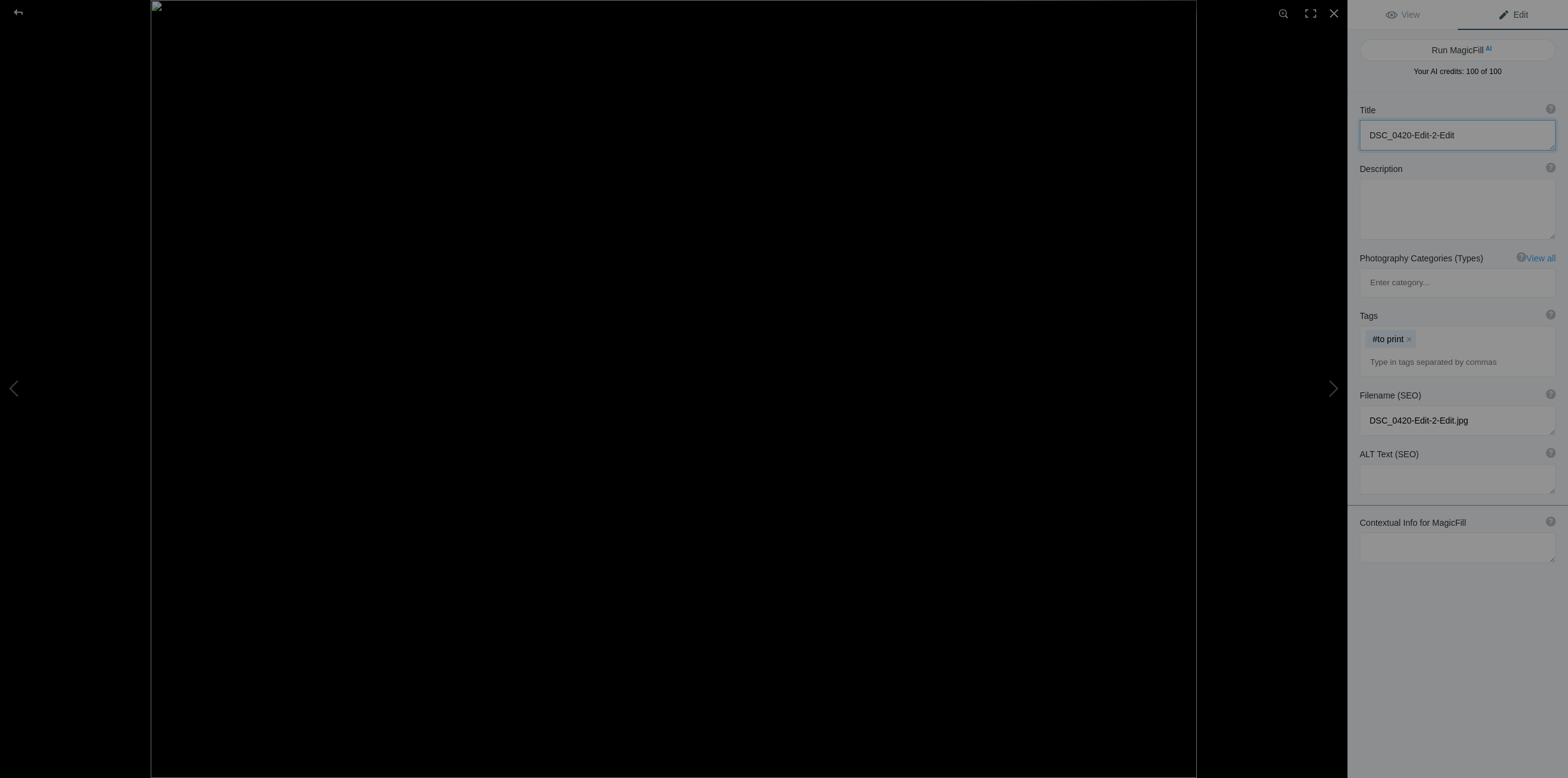
drag, startPoint x: 1483, startPoint y: 140, endPoint x: 1290, endPoint y: 137, distance: 193.0
click at [1290, 137] on div "DSC_0420-Edit-2-Edit View Edit Run MagicFill AI Your AI credits: 100 of 100 You…" at bounding box center [784, 389] width 1568 height 778
type textarea "Sandhill Cranse"
click at [1408, 14] on span "View" at bounding box center [1403, 14] width 34 height 9
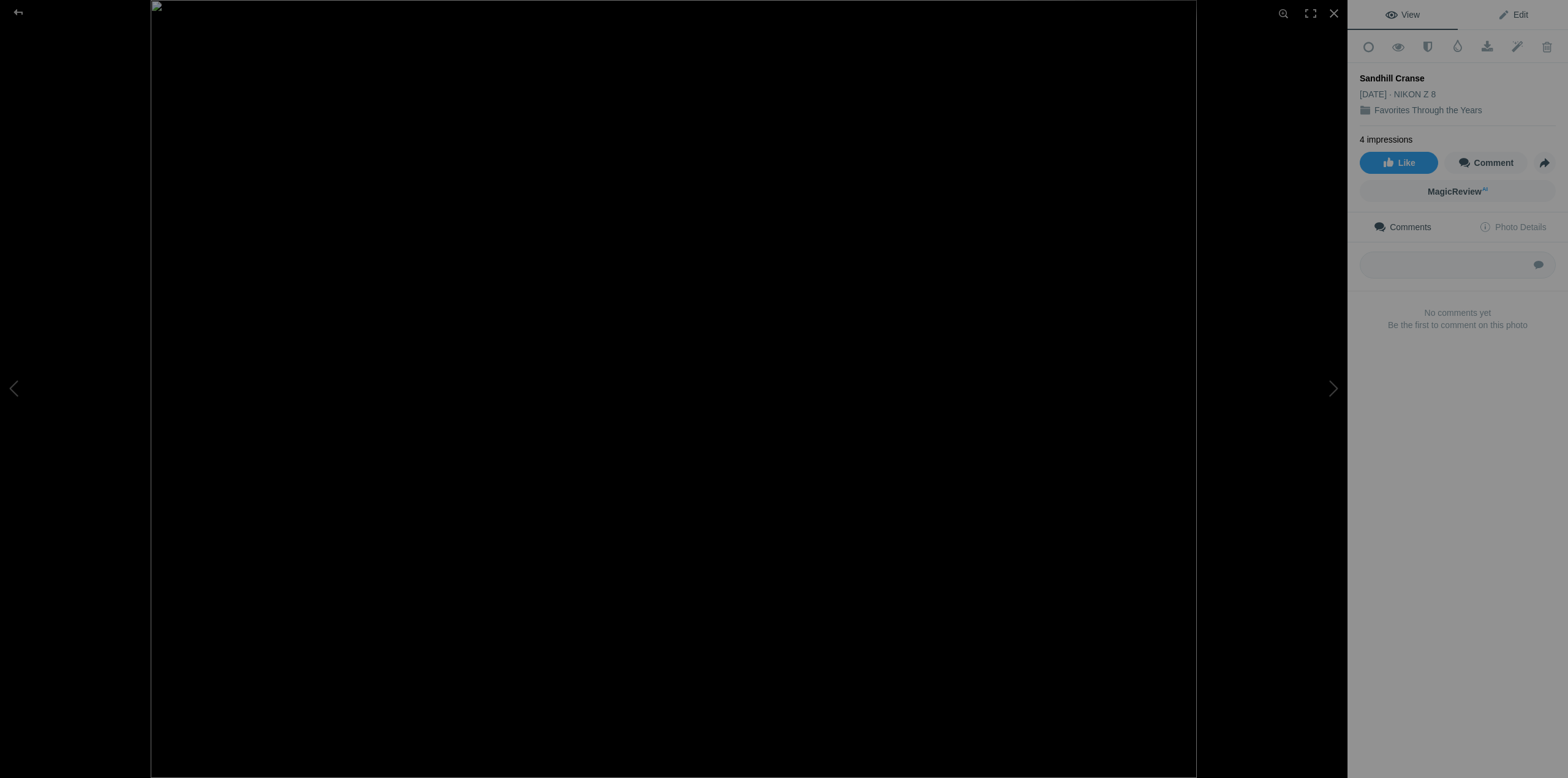
click at [1517, 11] on span "Edit" at bounding box center [1513, 14] width 31 height 9
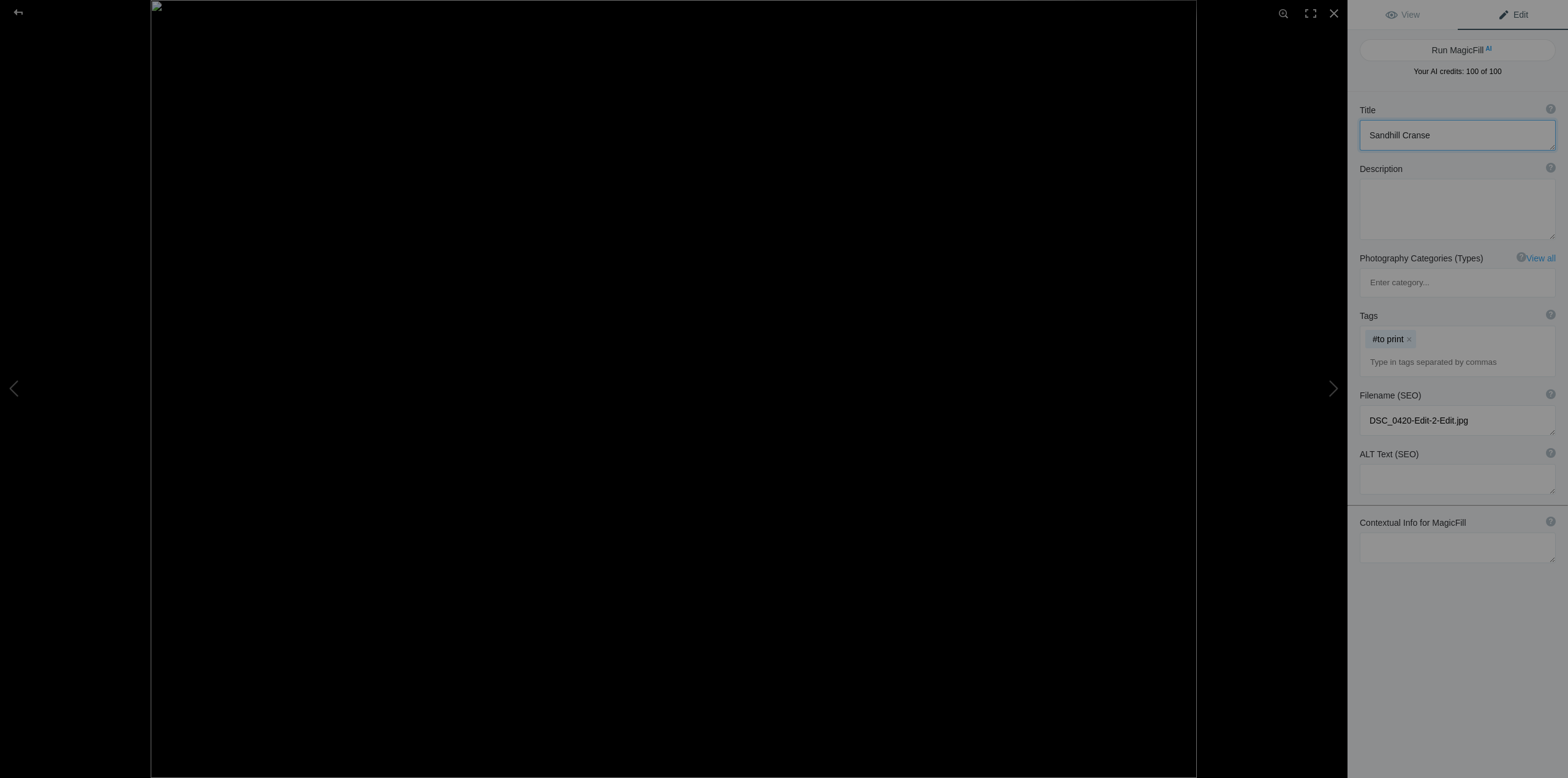
click at [1430, 137] on textarea at bounding box center [1458, 136] width 196 height 31
click at [1486, 114] on div "Title ? Photo title is one of the highest used Search Engine ranking criteria a…" at bounding box center [1458, 110] width 196 height 12
click at [1428, 137] on textarea at bounding box center [1458, 136] width 196 height 31
type textarea "Sandhill Cranes"
click at [1412, 16] on span "View" at bounding box center [1403, 14] width 34 height 9
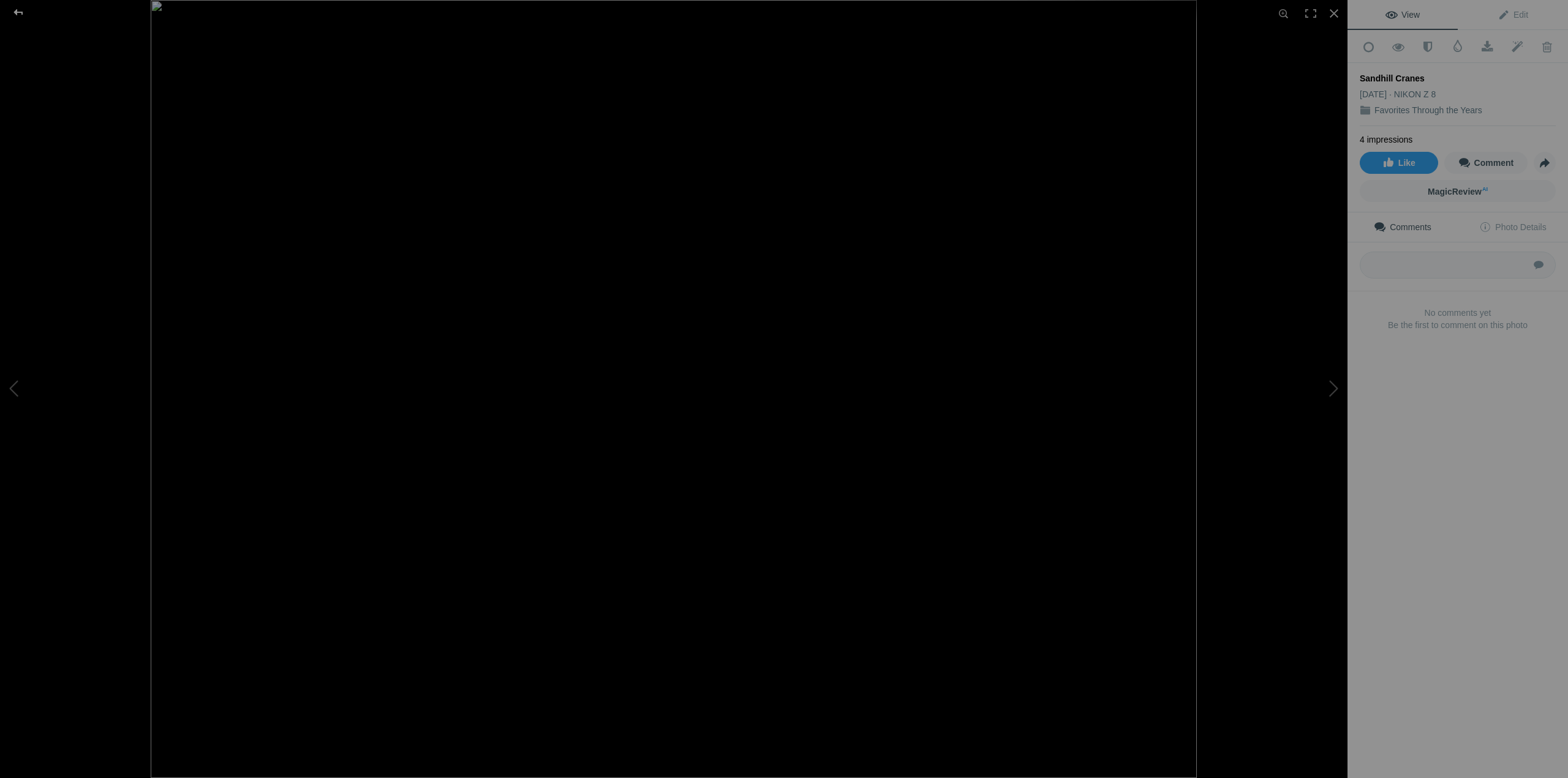
click at [19, 12] on div at bounding box center [18, 12] width 44 height 25
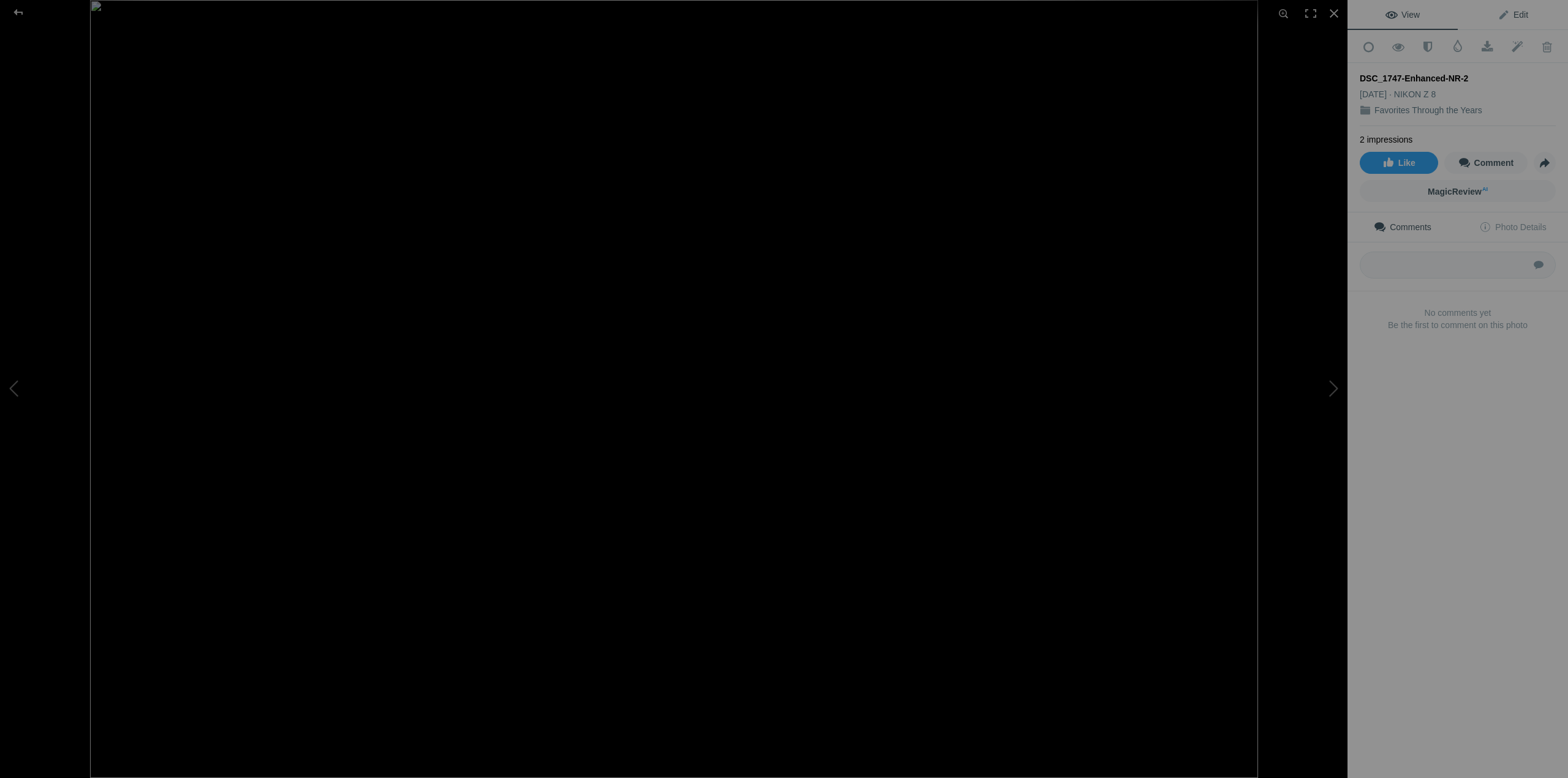
click at [1522, 9] on link "Edit" at bounding box center [1513, 15] width 110 height 29
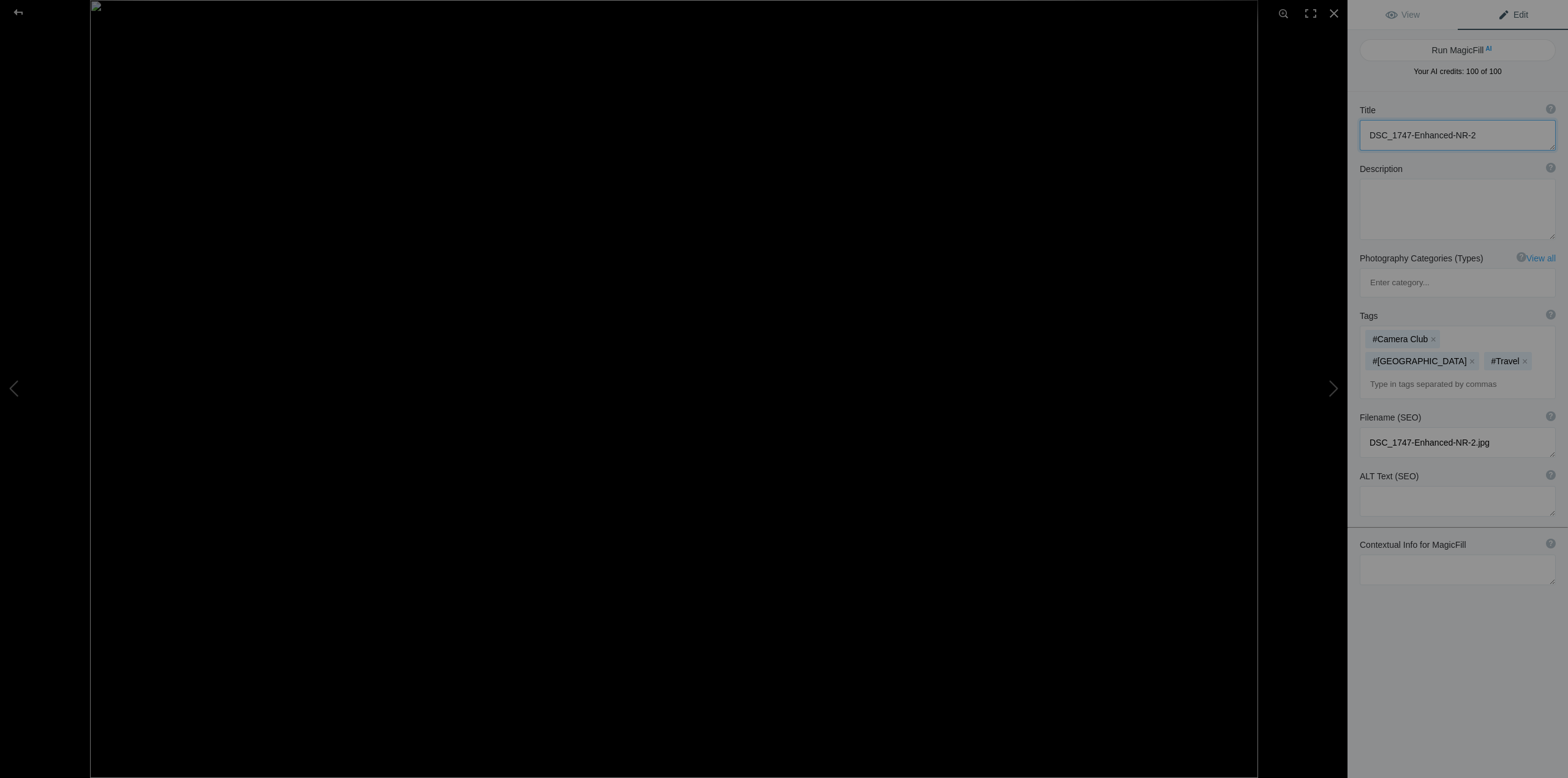
drag, startPoint x: 1491, startPoint y: 133, endPoint x: 1346, endPoint y: 136, distance: 145.0
click at [1346, 136] on div "DSC_1747-Enhanced-NR-2 View Edit Run MagicFill AI Your AI credits: 100 of 100 Y…" at bounding box center [784, 389] width 1568 height 778
type textarea "Valparaiso, [GEOGRAPHIC_DATA]"
click at [1411, 15] on span "View" at bounding box center [1403, 14] width 34 height 9
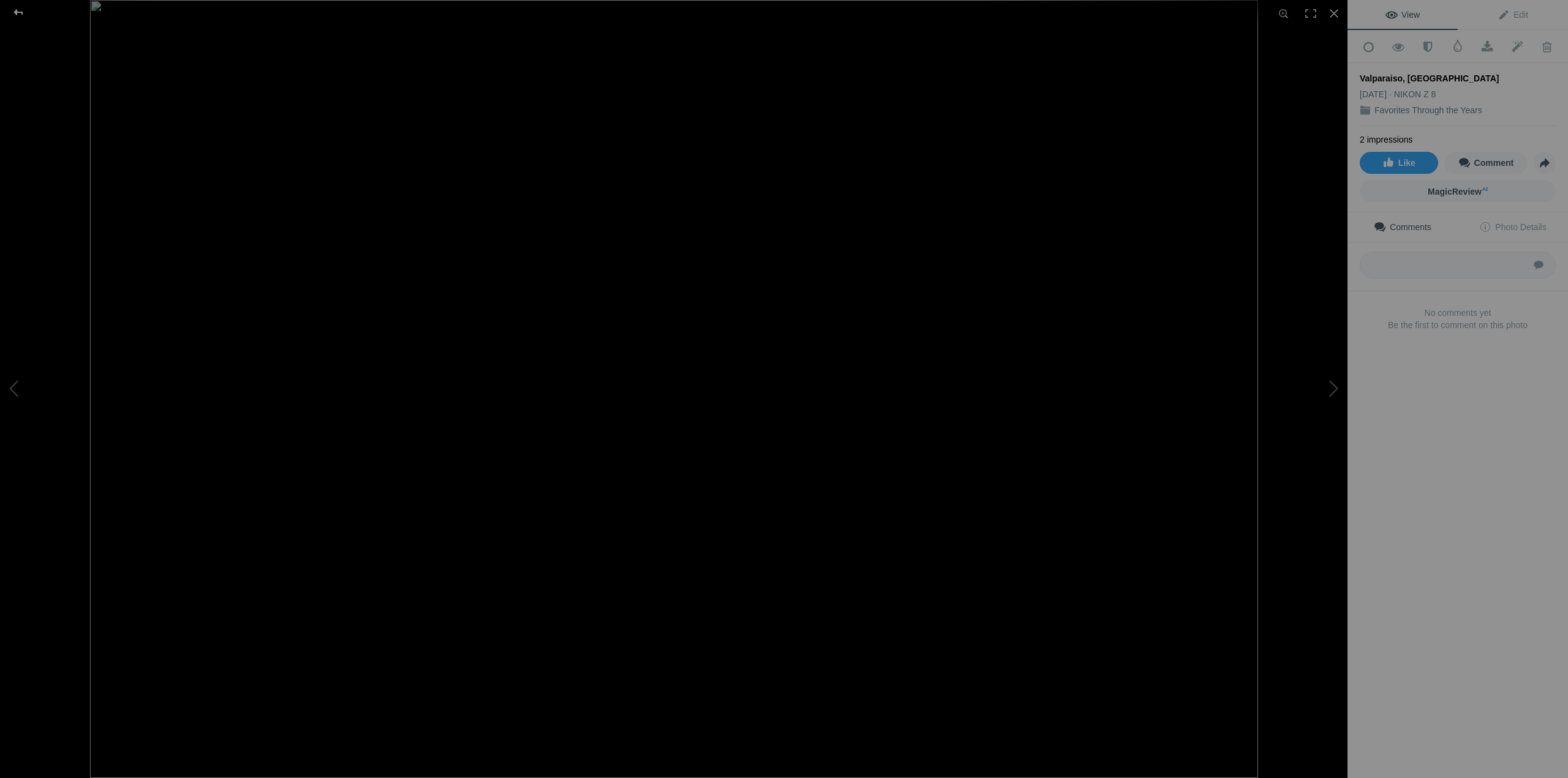
click at [23, 12] on div at bounding box center [18, 12] width 44 height 25
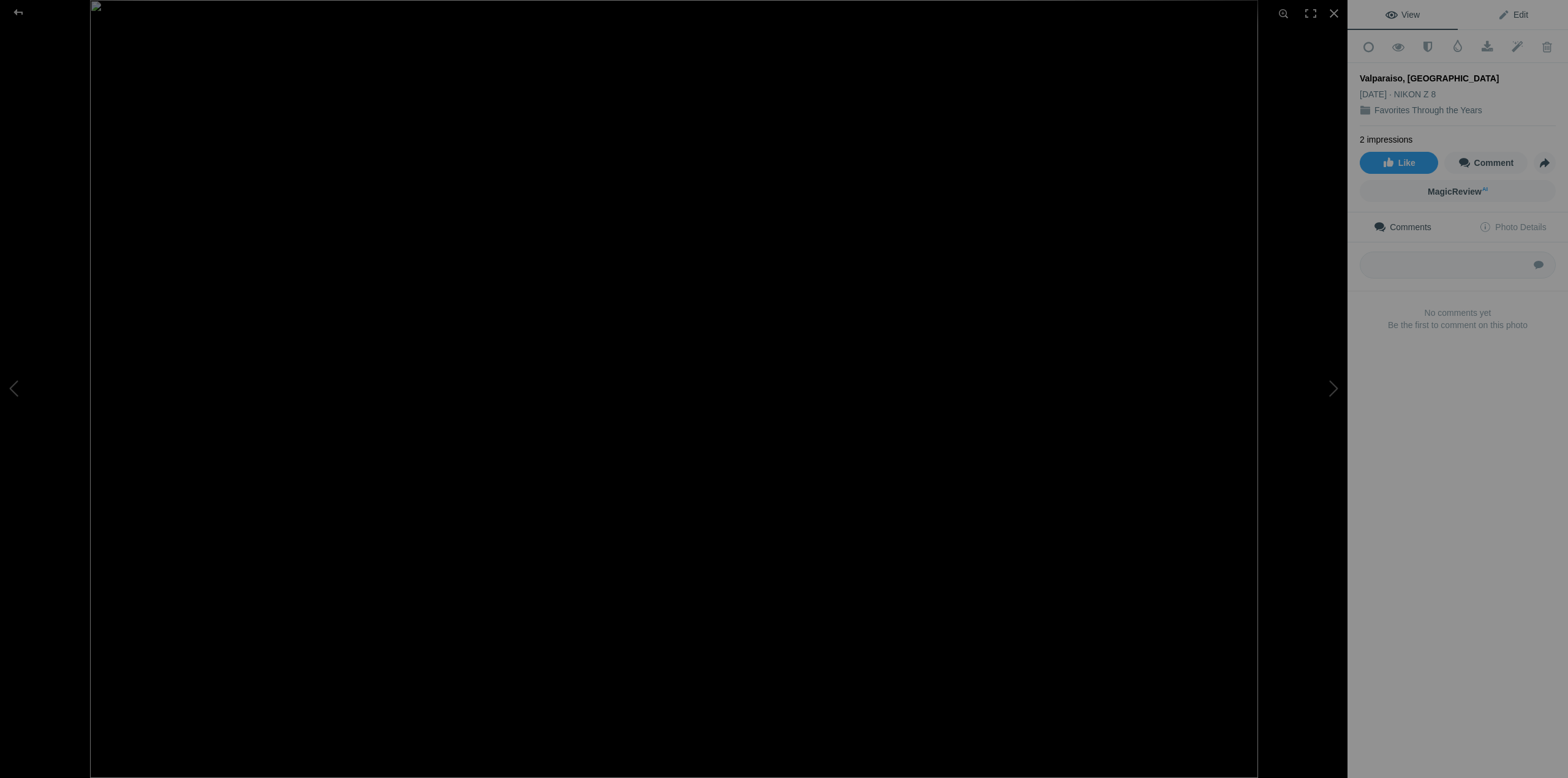
click at [1513, 16] on span "Edit" at bounding box center [1513, 14] width 31 height 9
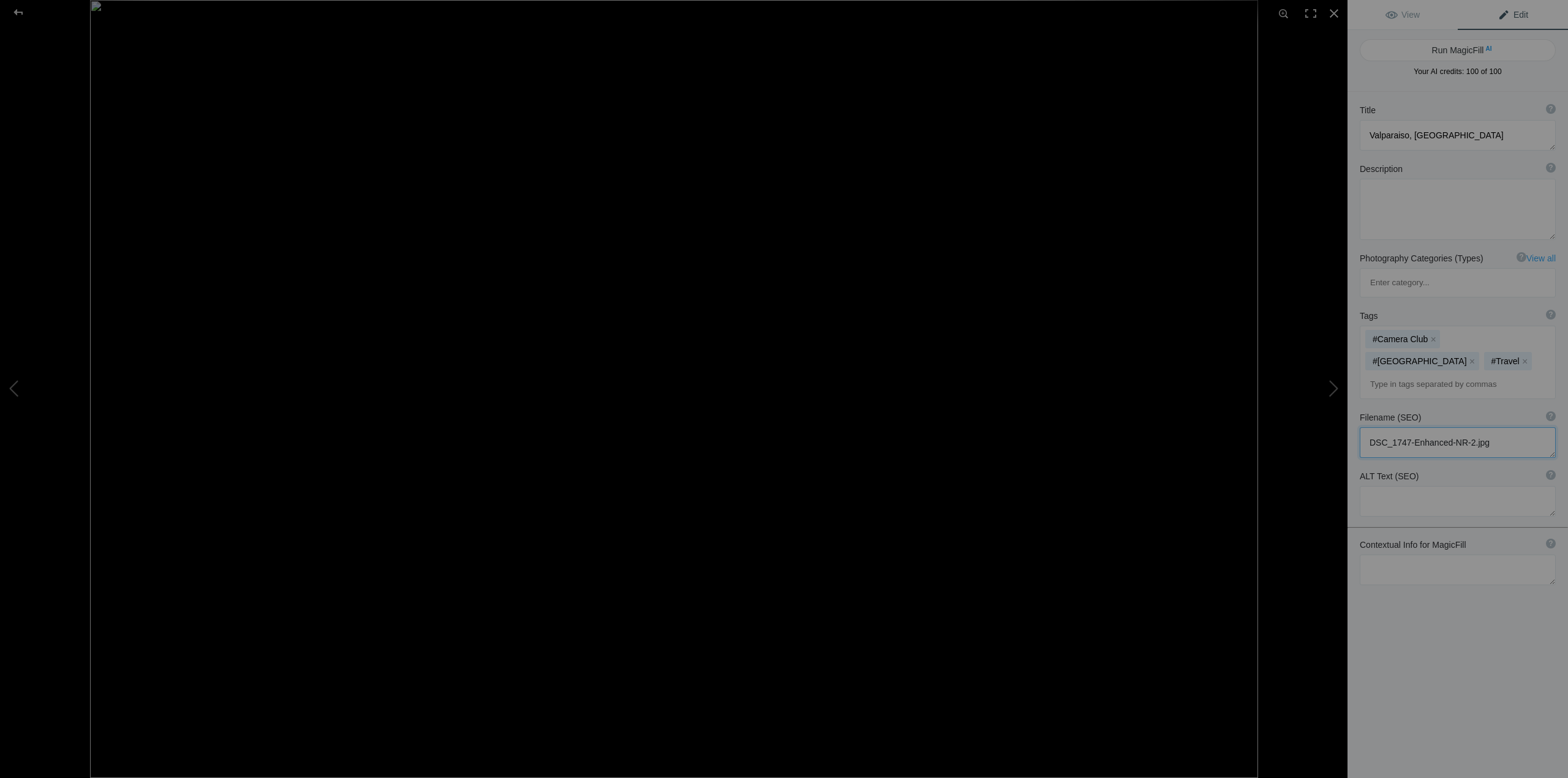
click at [1503, 428] on textarea at bounding box center [1458, 443] width 196 height 31
click at [1412, 16] on span "View" at bounding box center [1403, 14] width 34 height 9
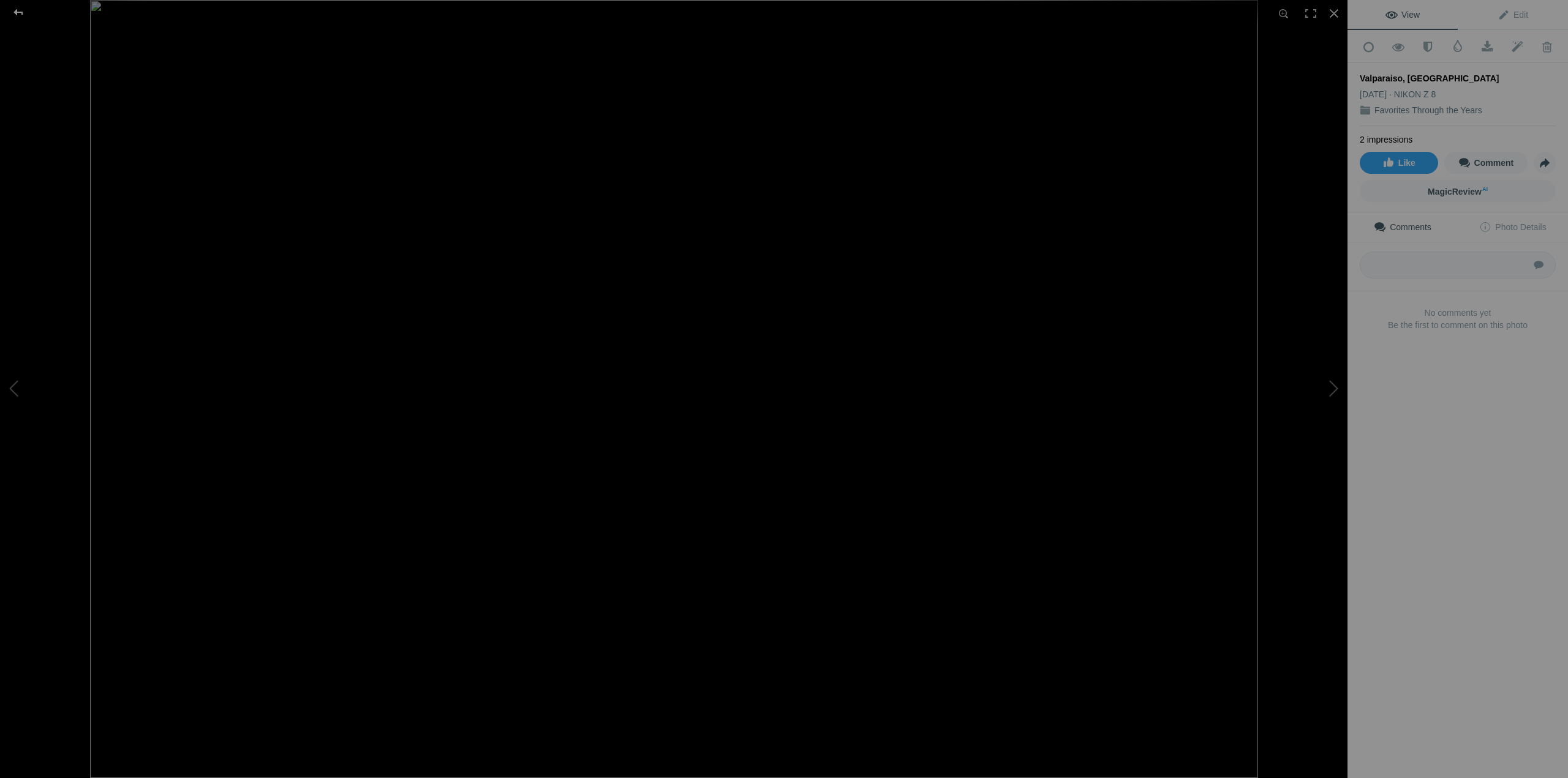
click at [3, 9] on div at bounding box center [18, 12] width 44 height 25
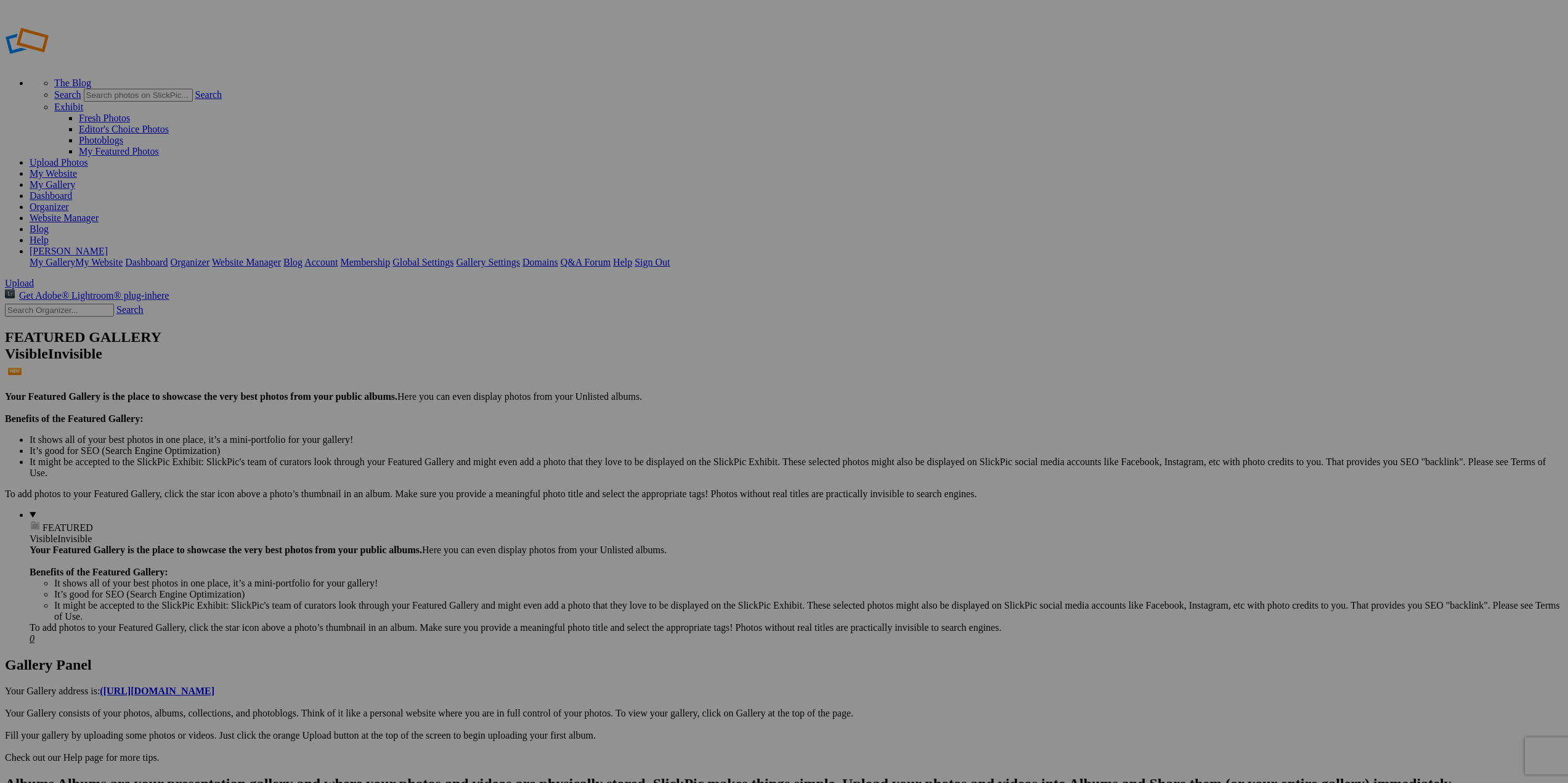
type input "Favorites Through the Years"
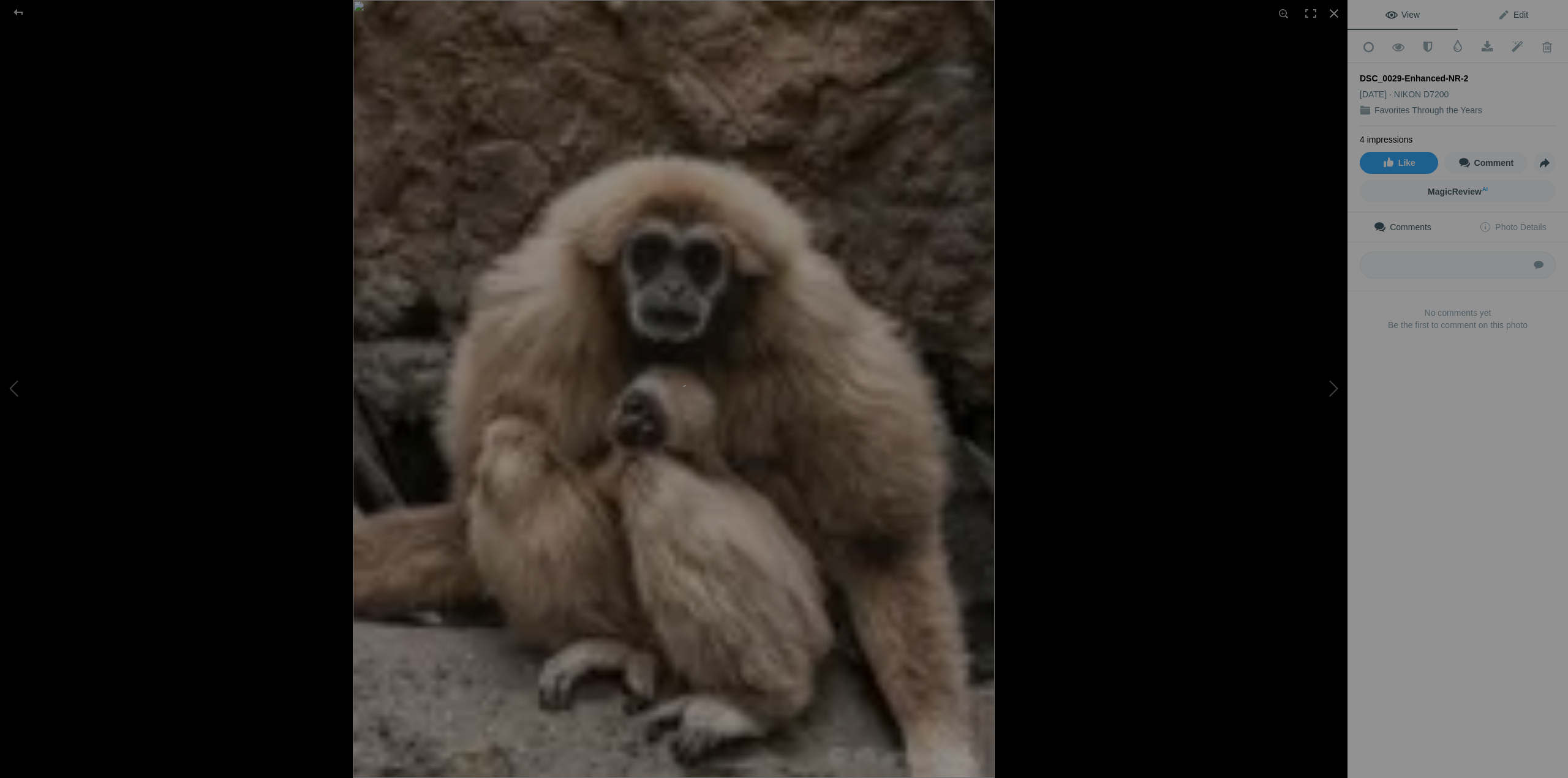
click at [1516, 9] on link "Edit" at bounding box center [1513, 15] width 110 height 29
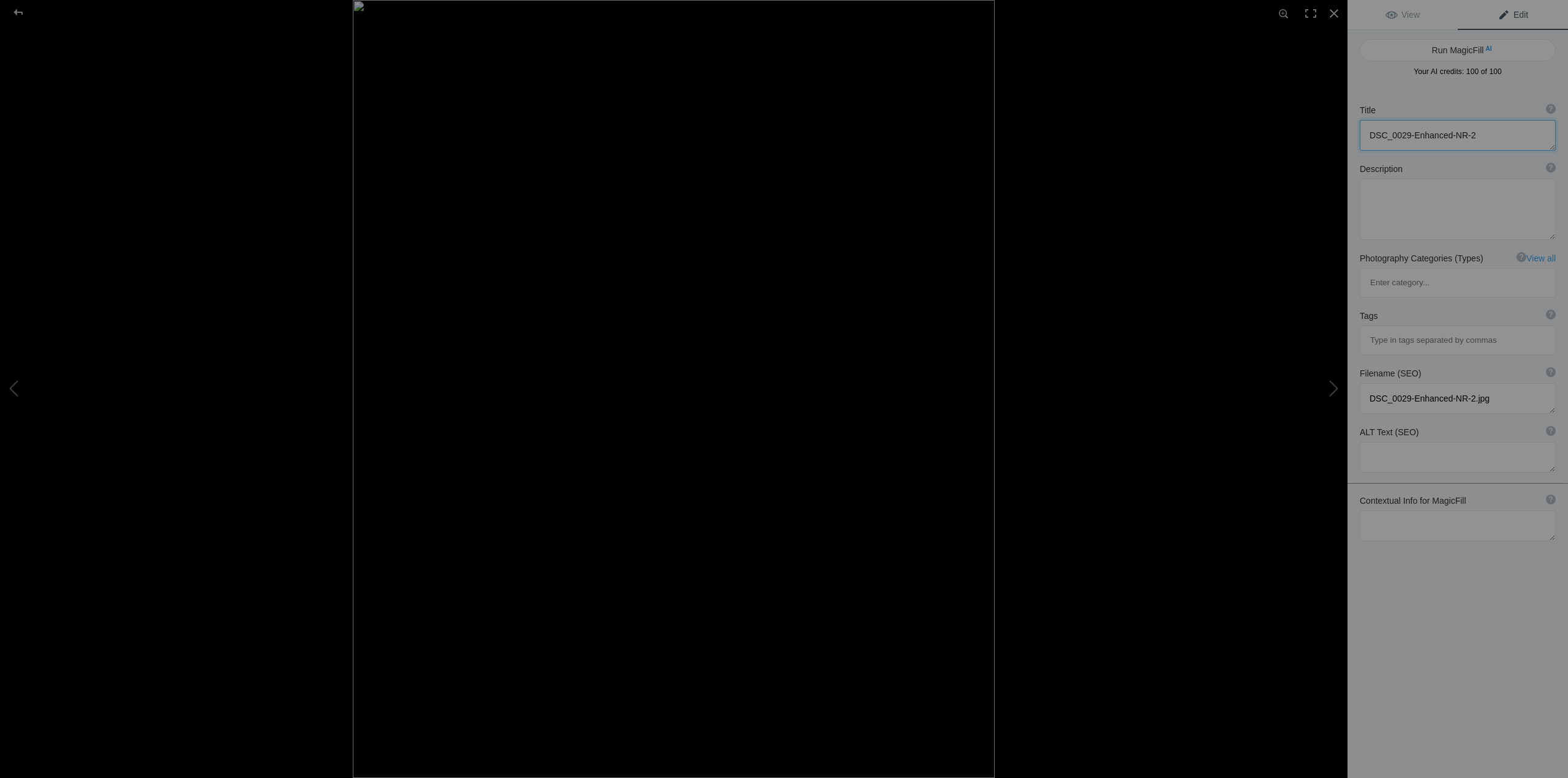
drag, startPoint x: 1479, startPoint y: 131, endPoint x: 1311, endPoint y: 129, distance: 168.0
click at [1311, 129] on div "DSC_0029-Enhanced-NR-2 View Edit Run MagicFill AI Your AI credits: 100 of 100 Y…" at bounding box center [784, 389] width 1568 height 778
type textarea "Mom and [PERSON_NAME], Oakland Zoo"
click at [1413, 16] on span "View" at bounding box center [1403, 14] width 34 height 9
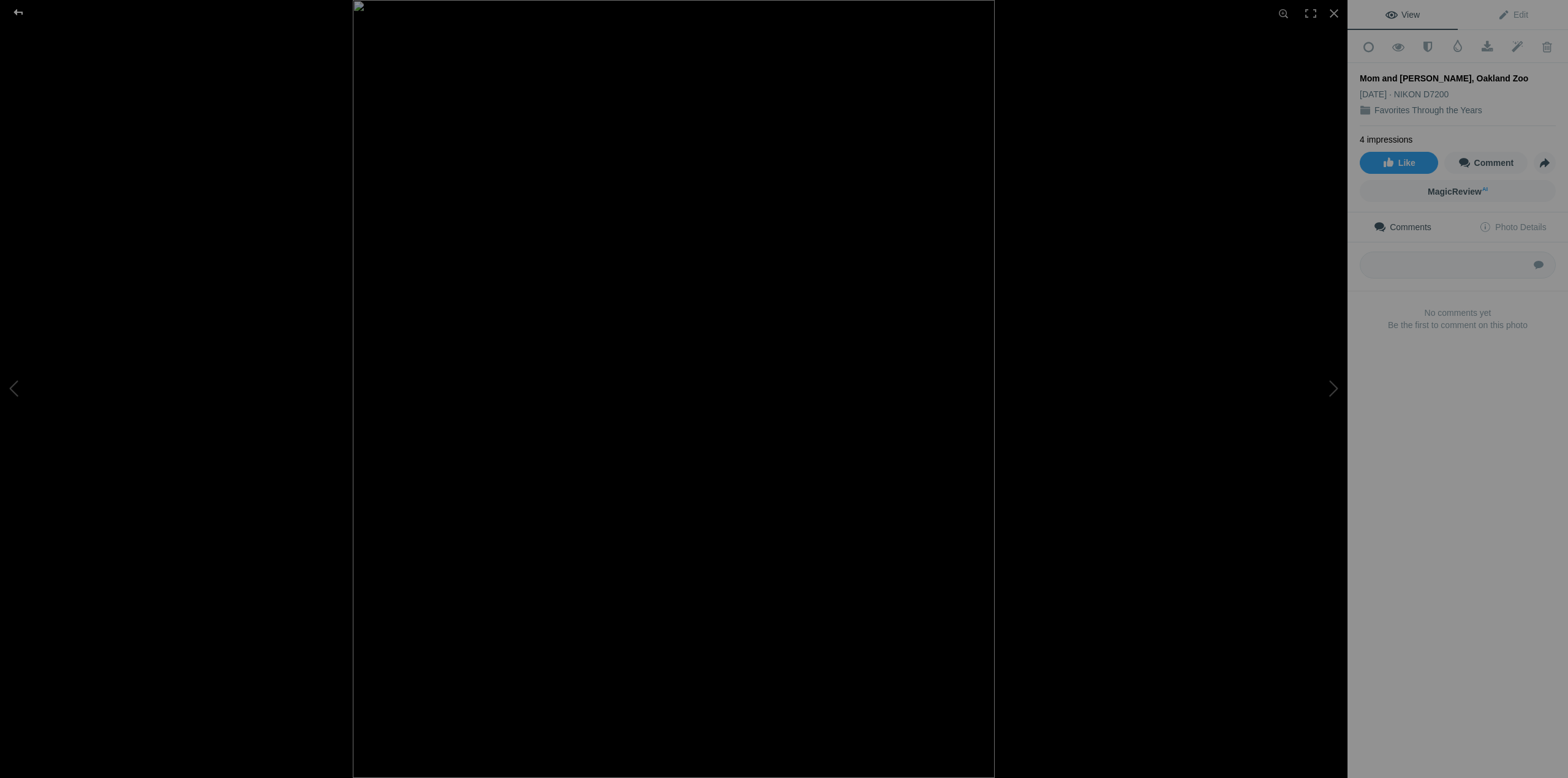
click at [15, 11] on div at bounding box center [18, 12] width 44 height 25
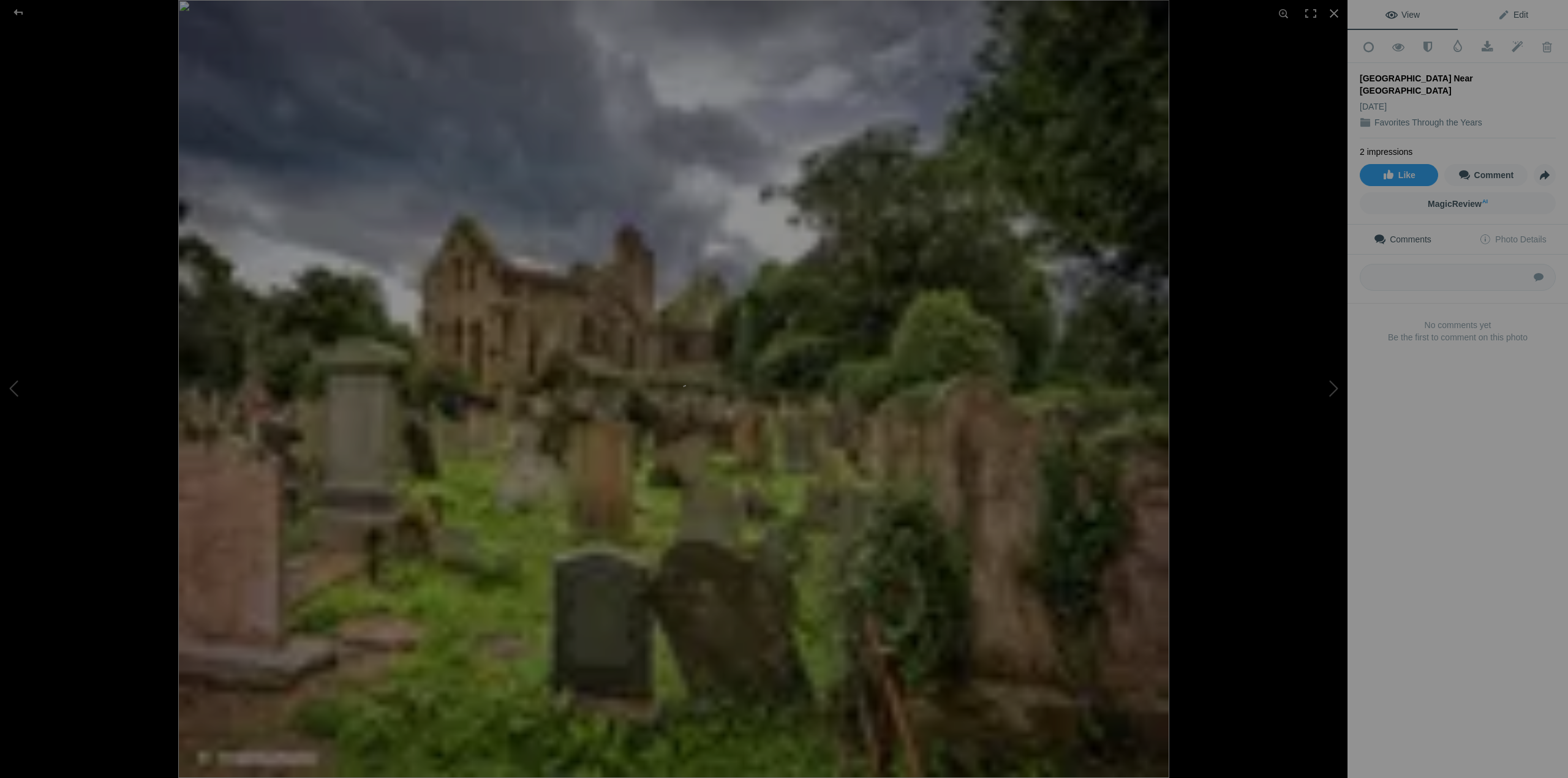
click at [1514, 16] on span "Edit" at bounding box center [1513, 14] width 31 height 9
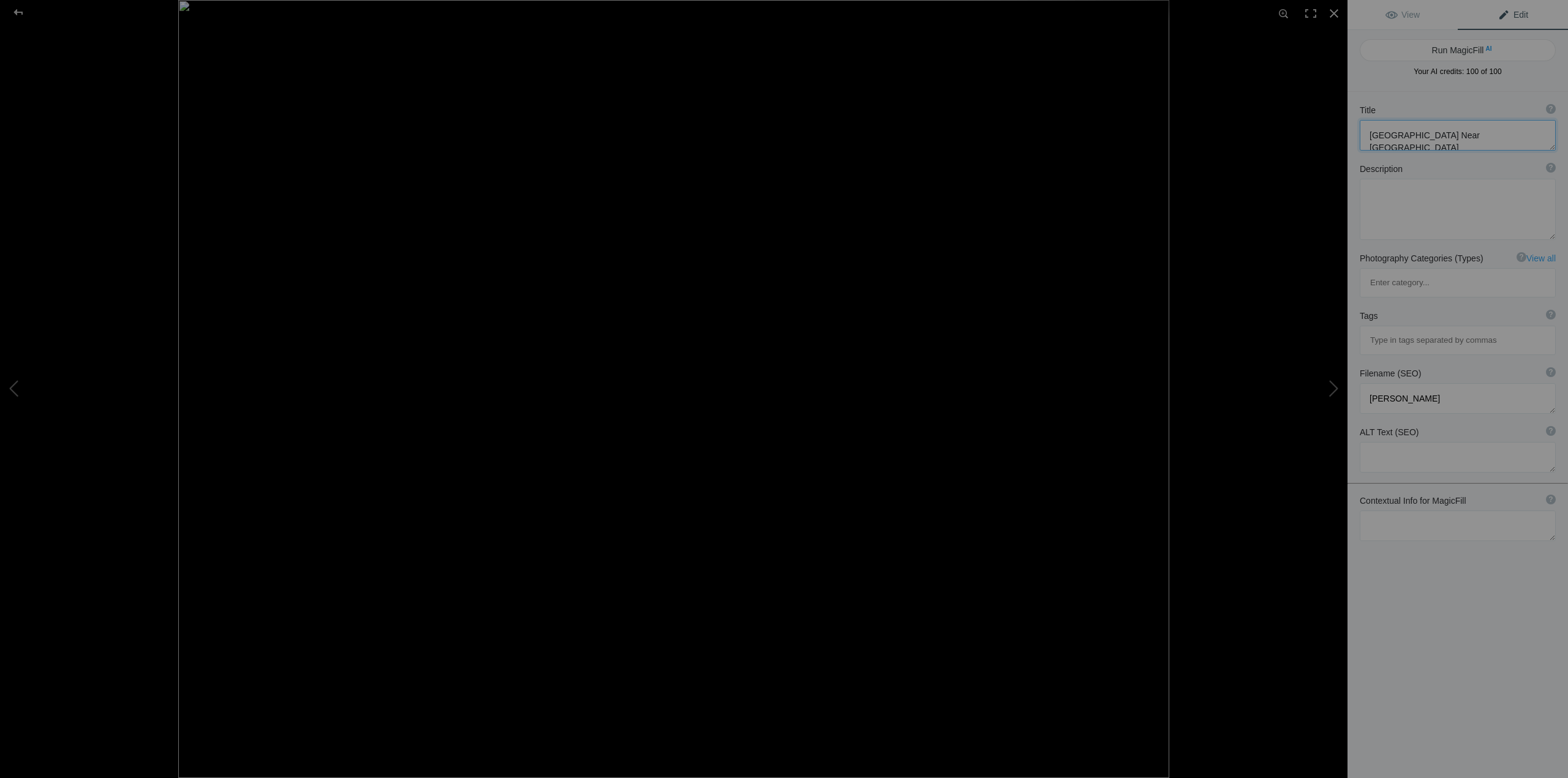
drag, startPoint x: 1473, startPoint y: 136, endPoint x: 1330, endPoint y: 128, distance: 143.2
click at [1330, 128] on div "Grey Abbey Near Belfast View Edit Run MagicFill AI Your AI credits: 100 of 100 …" at bounding box center [784, 389] width 1568 height 778
type textarea "Remains of the Grey"
click at [1385, 199] on textarea at bounding box center [1458, 209] width 196 height 61
type textarea "Abbey near [GEOGRAPHIC_DATA], [GEOGRAPHIC_DATA]"
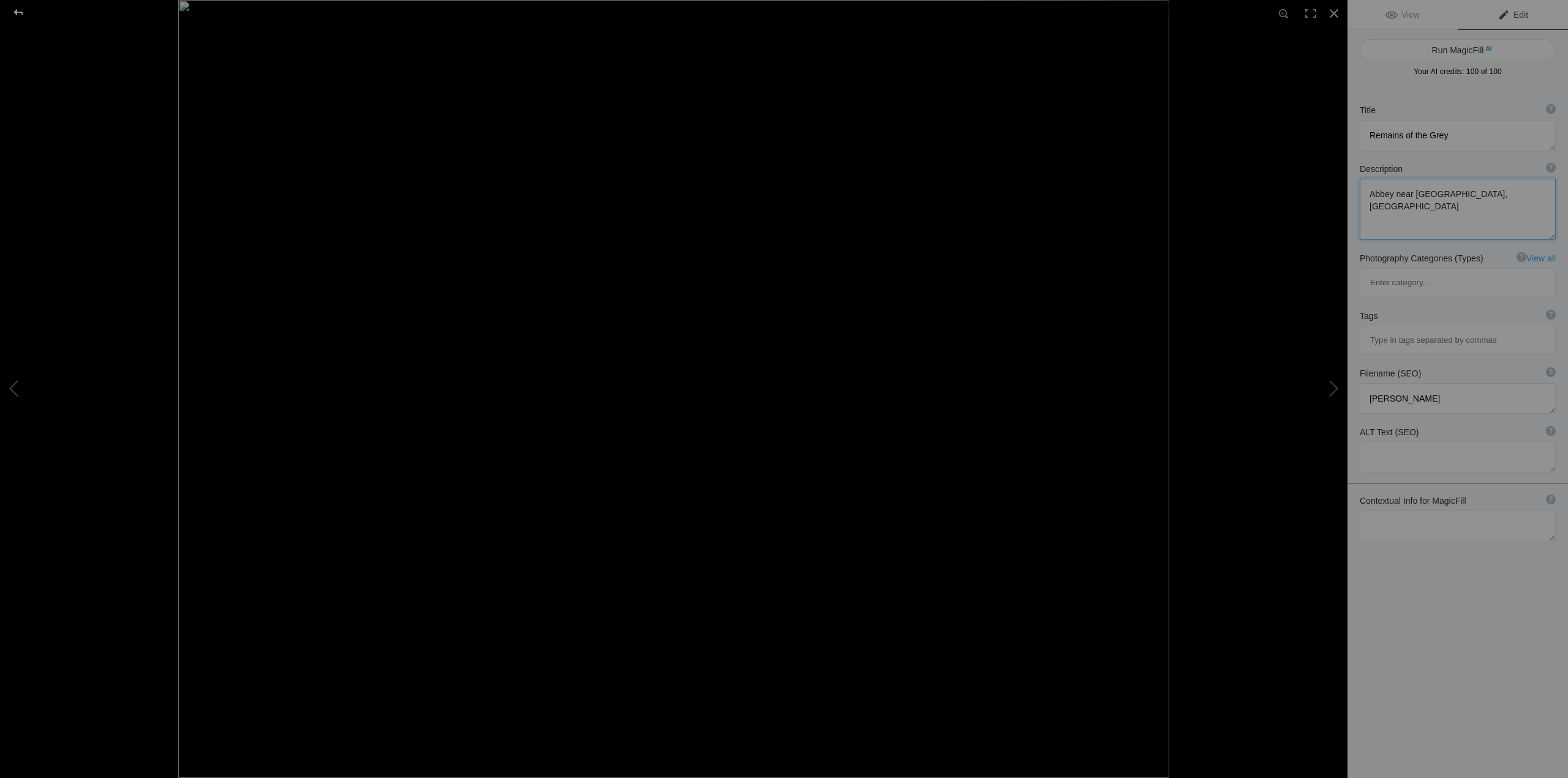
click at [16, 12] on div at bounding box center [18, 12] width 44 height 25
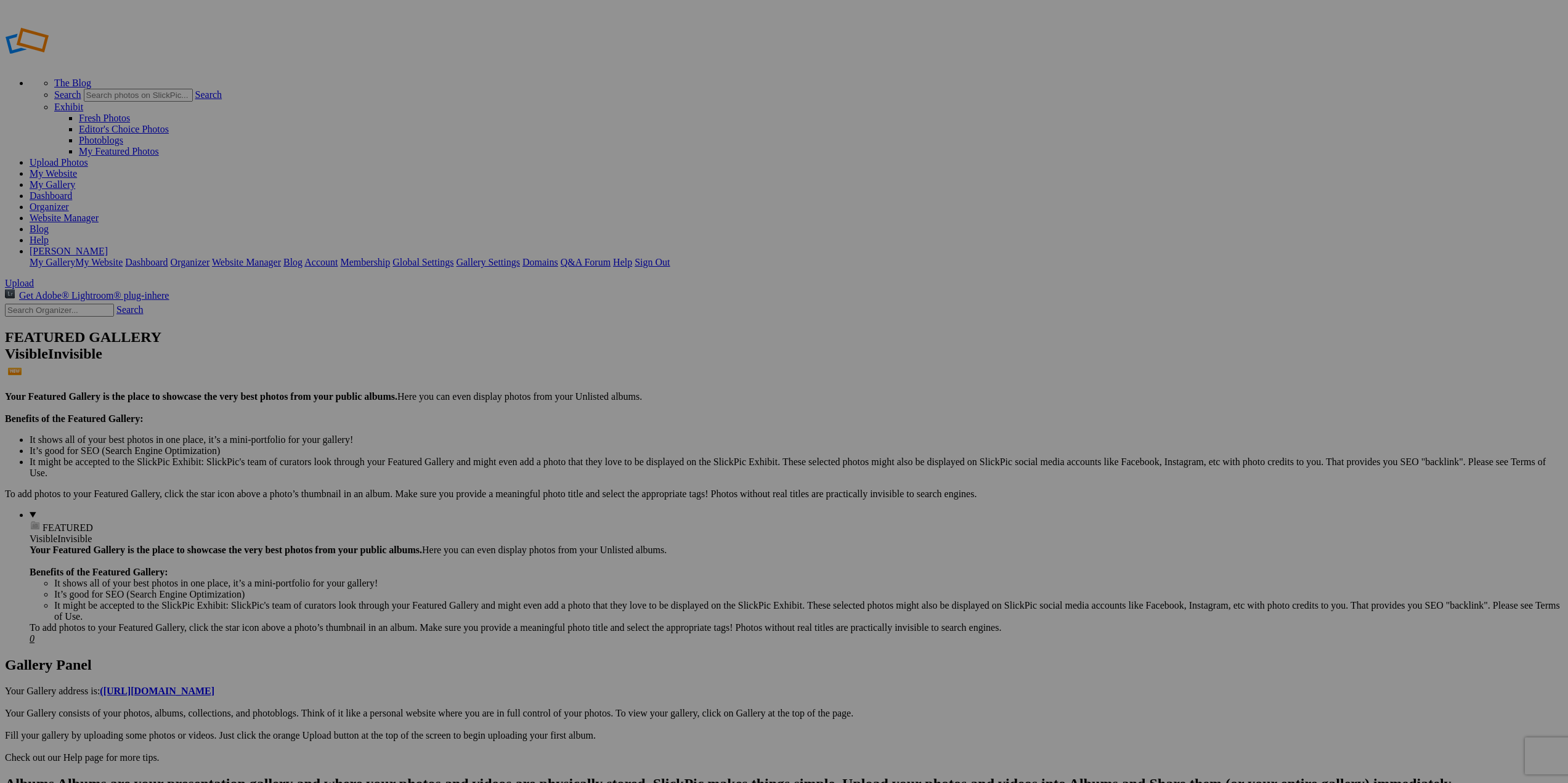
type input "Favorites Through the Years"
